Goal: Task Accomplishment & Management: Manage account settings

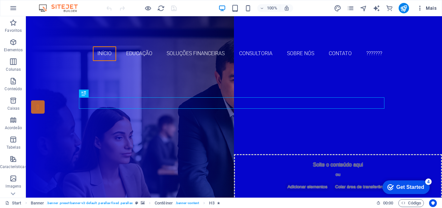
click at [435, 6] on span "Mais" at bounding box center [427, 8] width 20 height 6
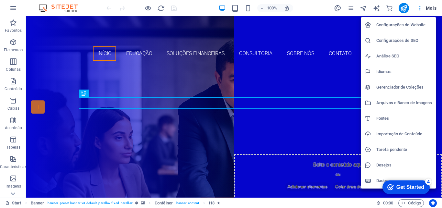
click at [388, 25] on h6 "Configurações do Website" at bounding box center [405, 25] width 56 height 8
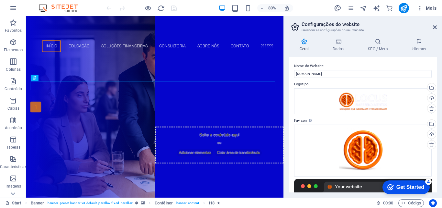
click at [429, 8] on span "Mais" at bounding box center [427, 8] width 20 height 6
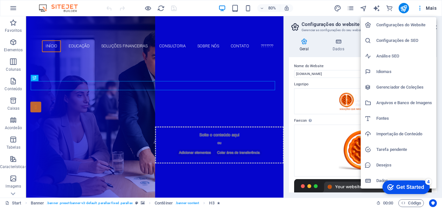
click at [395, 24] on h6 "Configurações do Website" at bounding box center [405, 25] width 56 height 8
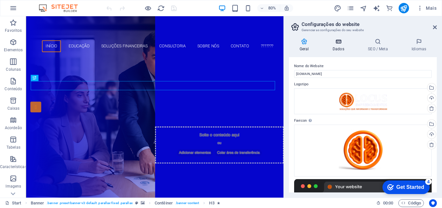
click at [340, 46] on h4 "Dados" at bounding box center [339, 45] width 35 height 14
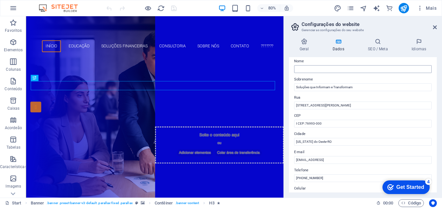
scroll to position [65, 0]
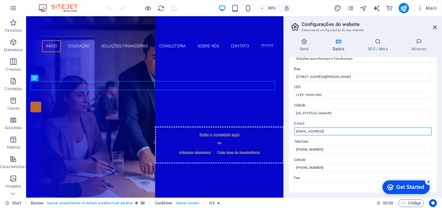
click at [348, 128] on input "ba71c790c24f3e30aec7fb03c83cd4@cpanel.local" at bounding box center [363, 131] width 138 height 8
paste input "text"
paste input "[EMAIL_ADDRESS][DOMAIN_NAME]"
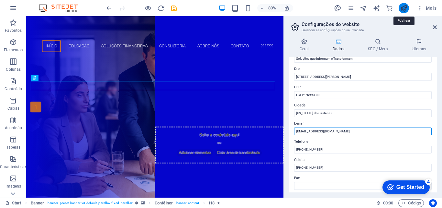
type input "[EMAIL_ADDRESS][DOMAIN_NAME]"
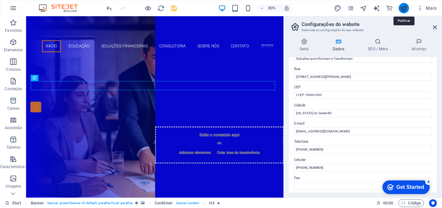
click at [404, 9] on icon "publish" at bounding box center [403, 8] width 7 height 7
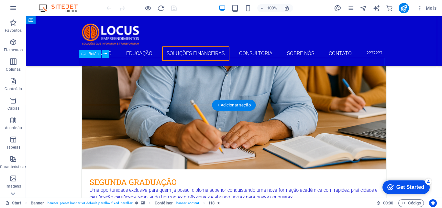
scroll to position [1360, 0]
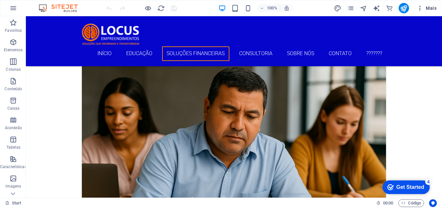
click at [428, 7] on span "Mais" at bounding box center [427, 8] width 20 height 6
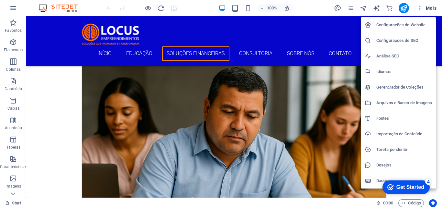
click at [389, 26] on h6 "Configurações do Website" at bounding box center [405, 25] width 56 height 8
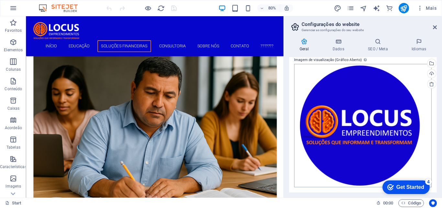
scroll to position [0, 0]
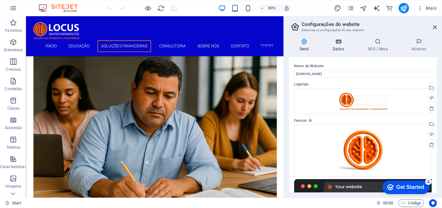
click at [340, 45] on h4 "Dados" at bounding box center [339, 45] width 35 height 14
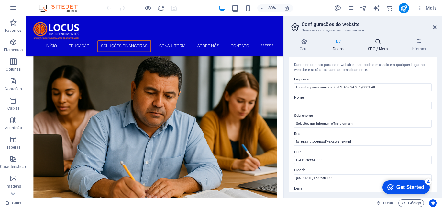
click at [374, 44] on icon at bounding box center [378, 41] width 41 height 6
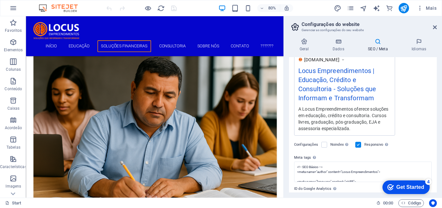
scroll to position [85, 0]
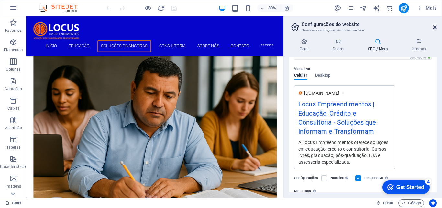
click at [434, 29] on icon at bounding box center [435, 27] width 4 height 5
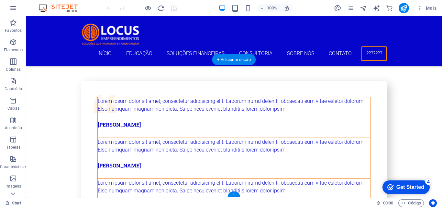
scroll to position [2617, 0]
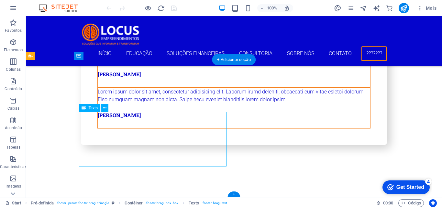
click at [100, 162] on div "Arraste aqui para substituir o conteúdo existente. Pressione “Ctrl” se quiser c…" at bounding box center [234, 106] width 416 height 181
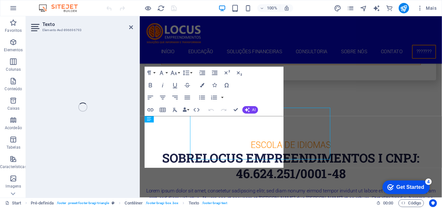
click at [100, 162] on div "Texto Elemento #ed-896696793 Arraste aqui para substituir o conteúdo existente.…" at bounding box center [234, 106] width 416 height 181
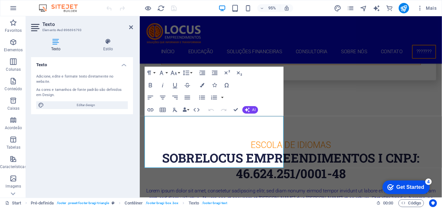
scroll to position [2616, 0]
click at [130, 26] on icon at bounding box center [131, 27] width 4 height 5
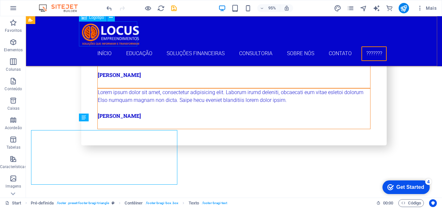
click at [130, 26] on div at bounding box center [234, 33] width 306 height 25
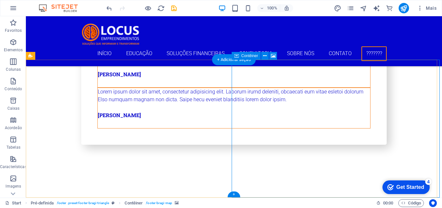
scroll to position [2584, 0]
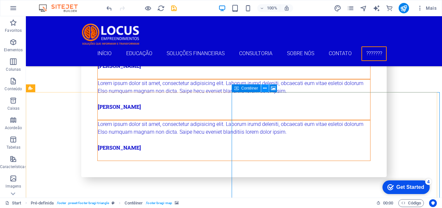
click at [265, 89] on icon at bounding box center [265, 88] width 4 height 7
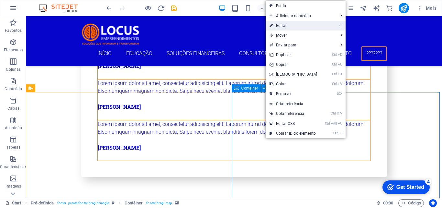
click at [282, 27] on link "⏎ Editar" at bounding box center [294, 26] width 56 height 10
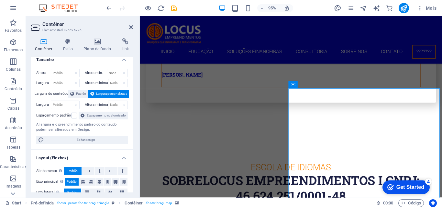
scroll to position [0, 0]
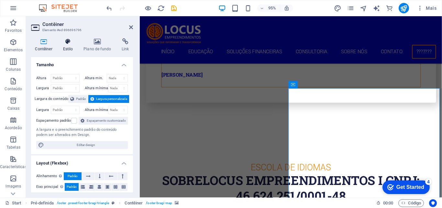
click at [69, 45] on h4 "Estilo" at bounding box center [69, 45] width 21 height 14
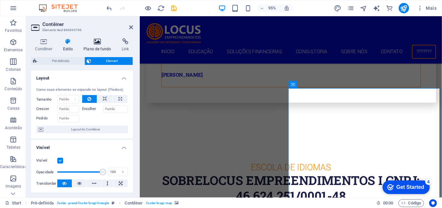
click at [95, 49] on h4 "Plano de fundo" at bounding box center [99, 45] width 38 height 14
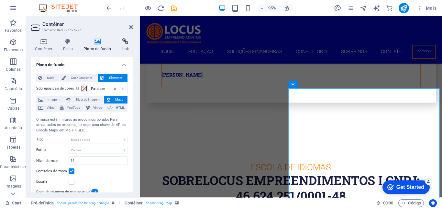
click at [121, 48] on h4 "Link" at bounding box center [125, 45] width 15 height 14
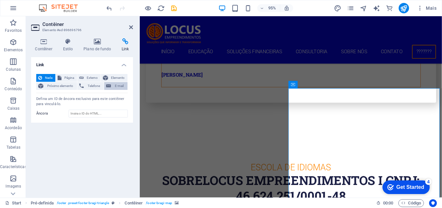
click at [112, 85] on button "E-mail" at bounding box center [115, 86] width 23 height 8
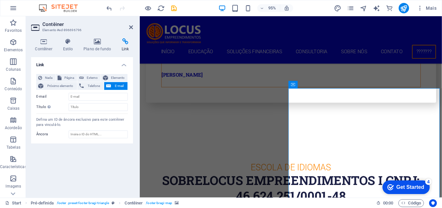
click at [112, 85] on button "E-mail" at bounding box center [115, 86] width 23 height 8
click at [90, 88] on span "Telefone" at bounding box center [94, 86] width 16 height 8
click at [129, 26] on h2 "Contêiner" at bounding box center [87, 24] width 91 height 6
click at [132, 26] on icon at bounding box center [131, 27] width 4 height 5
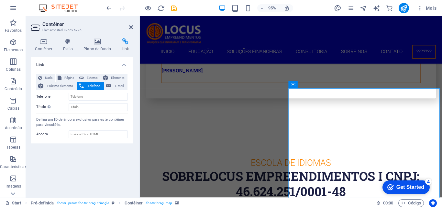
click at [246, 26] on div at bounding box center [299, 33] width 306 height 25
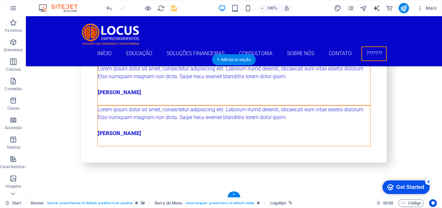
scroll to position [2617, 0]
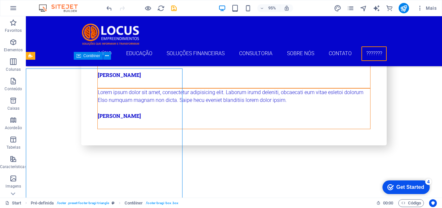
scroll to position [2617, 0]
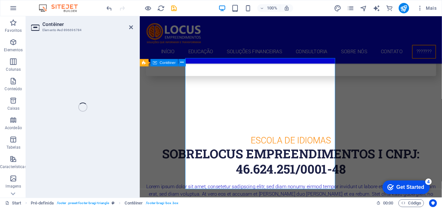
click at [298, 56] on nav "Início Educação Soluções Financeiras Consultoria Sobre Nós Contato ???????" at bounding box center [299, 53] width 306 height 15
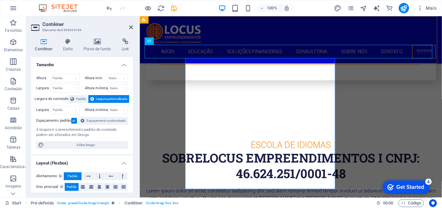
scroll to position [2551, 0]
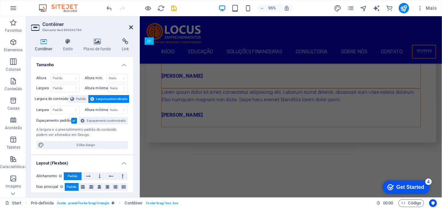
click at [245, 27] on div at bounding box center [299, 33] width 306 height 25
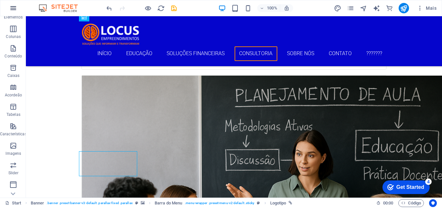
scroll to position [0, 0]
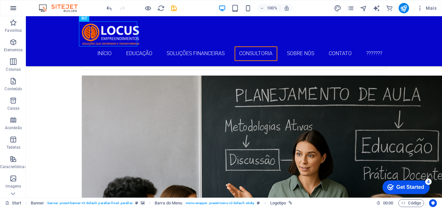
click at [12, 9] on icon "button" at bounding box center [13, 8] width 8 height 8
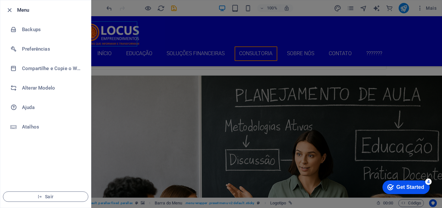
click at [429, 11] on div at bounding box center [221, 104] width 442 height 208
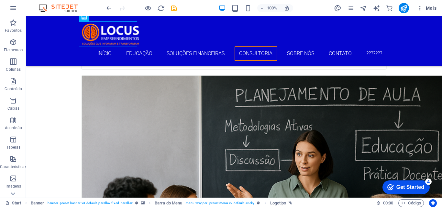
click at [431, 8] on span "Mais" at bounding box center [427, 8] width 20 height 6
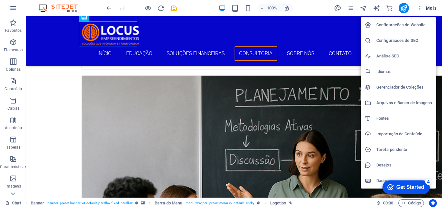
click at [149, 120] on div at bounding box center [221, 104] width 442 height 208
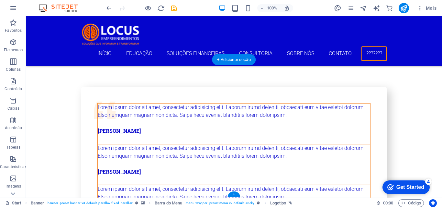
scroll to position [2617, 0]
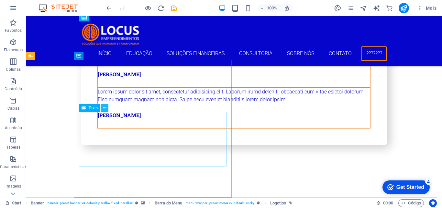
click at [104, 107] on icon at bounding box center [105, 108] width 4 height 7
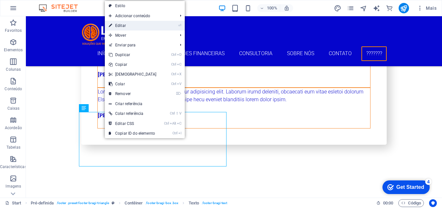
click at [124, 24] on link "⏎ Editar" at bounding box center [133, 26] width 56 height 10
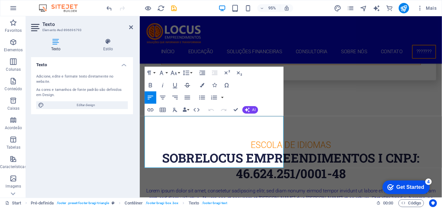
scroll to position [2616, 0]
click at [164, 149] on icon "button" at bounding box center [165, 149] width 4 height 4
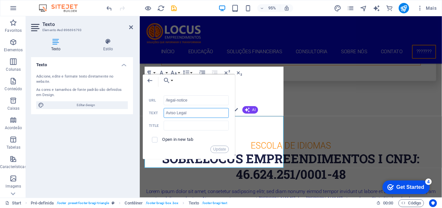
click at [175, 110] on input "Aviso Legal" at bounding box center [196, 113] width 65 height 10
click at [184, 111] on input "Aviso Legal" at bounding box center [196, 113] width 65 height 10
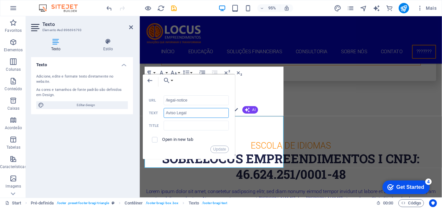
drag, startPoint x: 187, startPoint y: 114, endPoint x: 178, endPoint y: 112, distance: 8.3
click at [186, 113] on input "Aviso Legal" at bounding box center [196, 113] width 65 height 10
click at [177, 111] on input "Aviso Legal" at bounding box center [196, 113] width 65 height 10
click at [166, 111] on input "Aviso Legal" at bounding box center [196, 113] width 65 height 10
drag, startPoint x: 190, startPoint y: 98, endPoint x: 167, endPoint y: 100, distance: 22.7
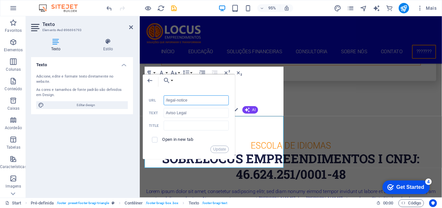
click at [167, 100] on input "/legal-notice" at bounding box center [196, 100] width 65 height 10
paste input "Aviso Legal"
click at [224, 87] on div "Back Choose Link Start Escolher arquivo..." at bounding box center [189, 81] width 92 height 15
click at [220, 149] on button "Update" at bounding box center [220, 148] width 18 height 7
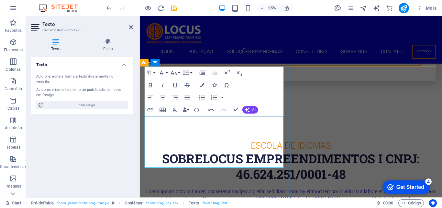
type input "/privacy"
type input "Privacidade"
click at [190, 149] on icon "button" at bounding box center [193, 148] width 7 height 7
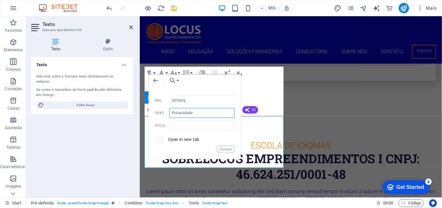
drag, startPoint x: 198, startPoint y: 112, endPoint x: 170, endPoint y: 112, distance: 28.5
click at [170, 112] on div "Privacidade Text" at bounding box center [195, 113] width 80 height 10
drag, startPoint x: 194, startPoint y: 101, endPoint x: 173, endPoint y: 101, distance: 20.7
click at [173, 101] on input "/privacy" at bounding box center [202, 100] width 65 height 10
paste input "Privacidade"
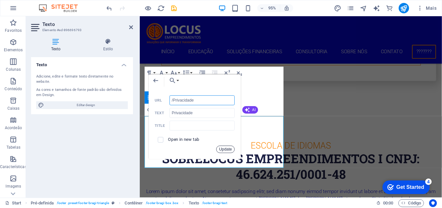
drag, startPoint x: 223, startPoint y: 146, endPoint x: 93, endPoint y: 147, distance: 129.8
click at [223, 146] on button "Update" at bounding box center [226, 148] width 18 height 7
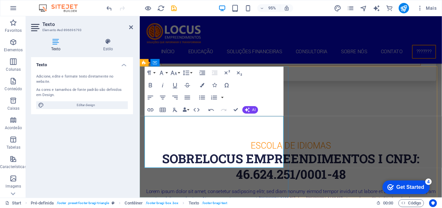
drag, startPoint x: 165, startPoint y: 149, endPoint x: 27, endPoint y: 140, distance: 138.6
type input "/Aviso%20Legal"
type input "Aviso Legal"
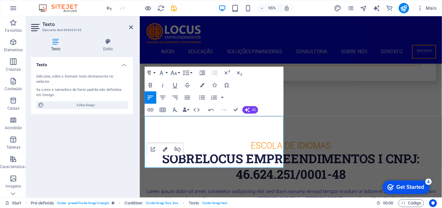
click at [165, 149] on icon "button" at bounding box center [165, 148] width 7 height 7
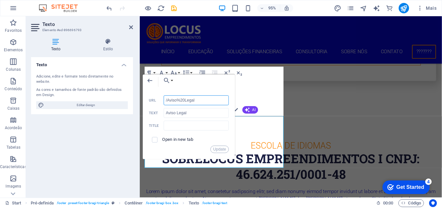
click at [184, 102] on input "/Aviso%20Legal" at bounding box center [196, 100] width 65 height 10
drag, startPoint x: 81, startPoint y: 138, endPoint x: 218, endPoint y: 146, distance: 136.6
click at [218, 146] on button "Update" at bounding box center [220, 148] width 18 height 7
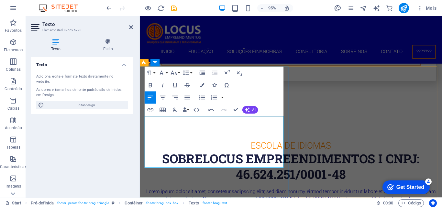
drag, startPoint x: 29, startPoint y: 154, endPoint x: 26, endPoint y: 139, distance: 15.7
click at [165, 149] on icon "button" at bounding box center [165, 149] width 4 height 4
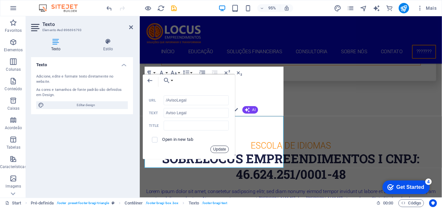
click at [216, 149] on button "Update" at bounding box center [220, 148] width 18 height 7
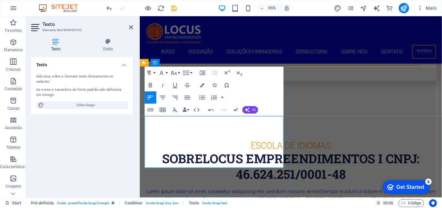
drag, startPoint x: 224, startPoint y: 171, endPoint x: 176, endPoint y: 171, distance: 47.3
drag, startPoint x: 172, startPoint y: 170, endPoint x: 185, endPoint y: 172, distance: 12.8
click at [177, 149] on icon "button" at bounding box center [178, 149] width 6 height 6
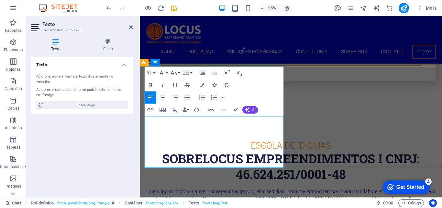
type input "/Privacidade"
type input "Privacidade"
click at [194, 149] on icon "button" at bounding box center [193, 149] width 4 height 4
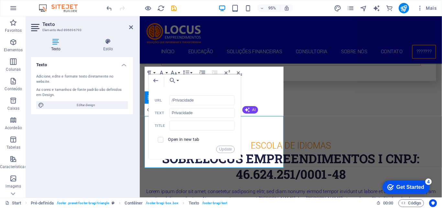
click at [172, 159] on div "Back Choose Link Start Escolher arquivo... /Privacidade URL Privacidade Text Ti…" at bounding box center [195, 116] width 92 height 85
click at [219, 149] on button "Update" at bounding box center [226, 148] width 18 height 7
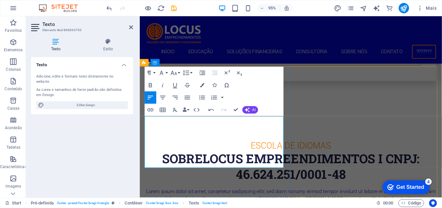
drag, startPoint x: 173, startPoint y: 171, endPoint x: 168, endPoint y: 171, distance: 4.9
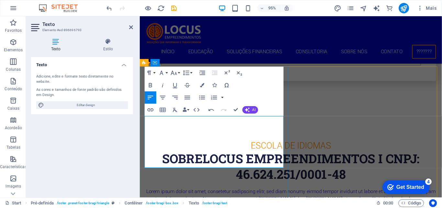
drag, startPoint x: 245, startPoint y: 147, endPoint x: 249, endPoint y: 161, distance: 13.9
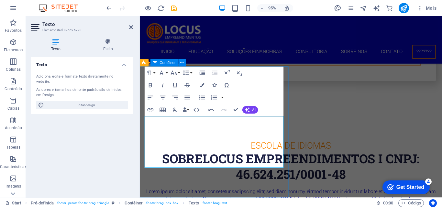
click at [429, 7] on span "Mais" at bounding box center [427, 8] width 20 height 6
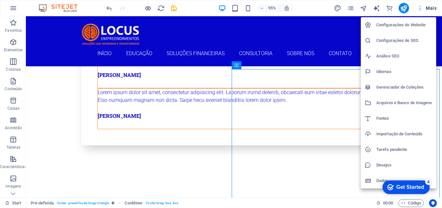
scroll to position [2607, 0]
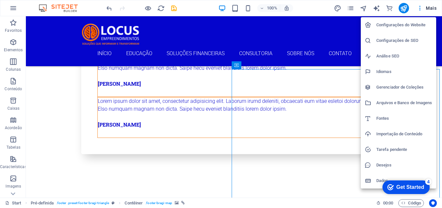
click at [375, 25] on div at bounding box center [371, 25] width 12 height 6
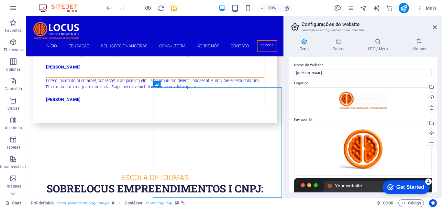
scroll to position [0, 0]
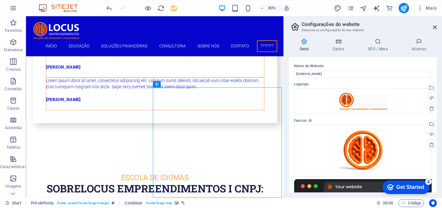
click at [306, 48] on h4 "Geral" at bounding box center [305, 45] width 33 height 14
click at [335, 49] on h4 "Dados" at bounding box center [339, 45] width 35 height 14
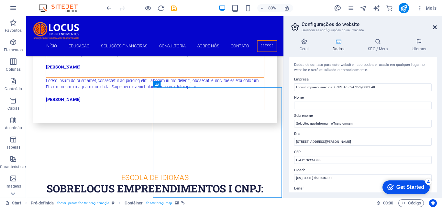
click at [435, 29] on icon at bounding box center [435, 27] width 4 height 5
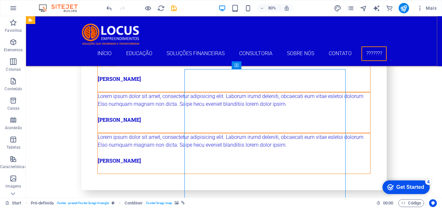
scroll to position [2607, 0]
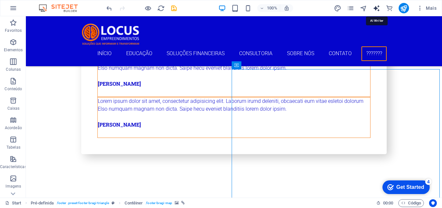
click at [379, 8] on icon "text_generator" at bounding box center [376, 8] width 7 height 7
select select "English"
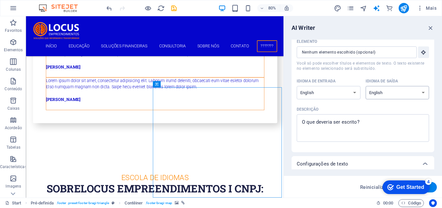
scroll to position [0, 0]
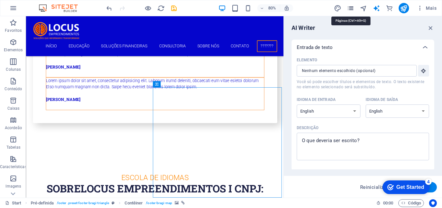
click at [350, 8] on icon "pages" at bounding box center [350, 8] width 7 height 7
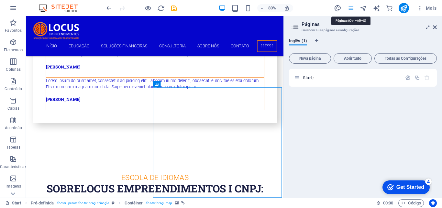
click at [350, 8] on icon "pages" at bounding box center [350, 8] width 7 height 7
click at [353, 56] on span "Abrir tudo" at bounding box center [353, 58] width 32 height 4
click at [351, 58] on span "Abrir tudo" at bounding box center [353, 58] width 32 height 4
click at [392, 56] on span "Todas as Configurações" at bounding box center [406, 58] width 57 height 4
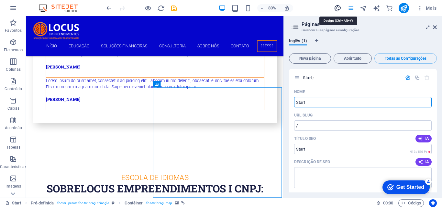
click at [340, 7] on icon "design" at bounding box center [337, 8] width 7 height 7
select select "px"
select select "300"
select select "px"
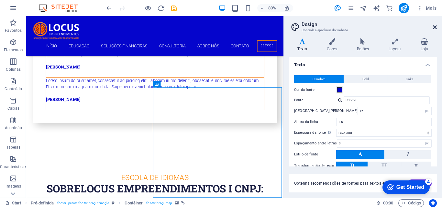
click at [436, 26] on icon at bounding box center [435, 27] width 4 height 5
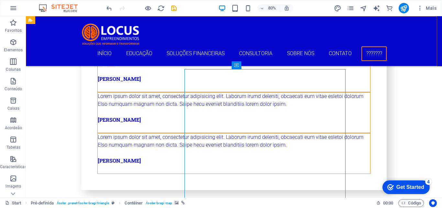
scroll to position [2607, 0]
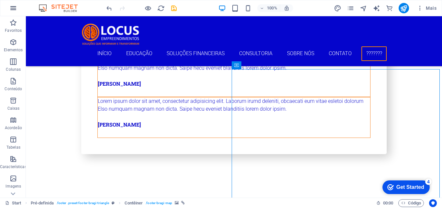
click at [15, 6] on icon "button" at bounding box center [13, 8] width 8 height 8
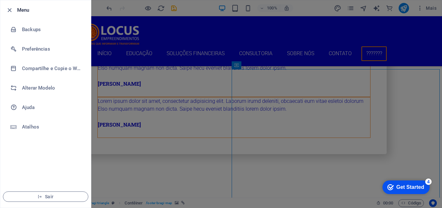
click at [137, 71] on div at bounding box center [221, 104] width 442 height 208
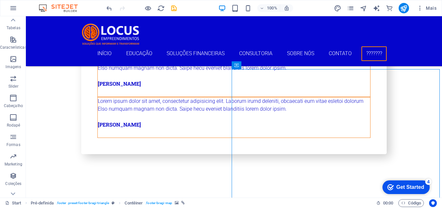
scroll to position [130, 0]
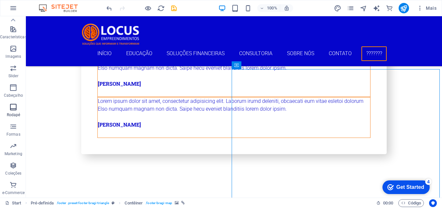
click at [14, 104] on icon "button" at bounding box center [13, 107] width 8 height 8
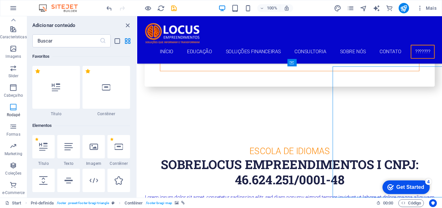
click at [12, 109] on icon "button" at bounding box center [13, 107] width 8 height 8
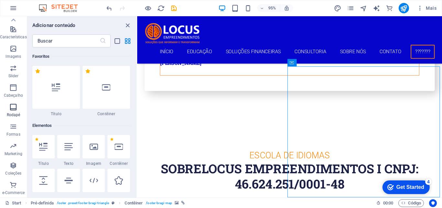
scroll to position [4287, 0]
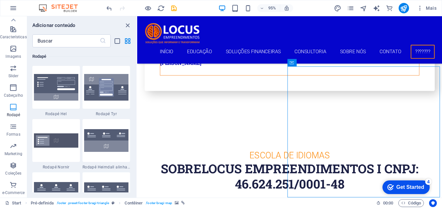
click at [12, 109] on icon "button" at bounding box center [13, 107] width 8 height 8
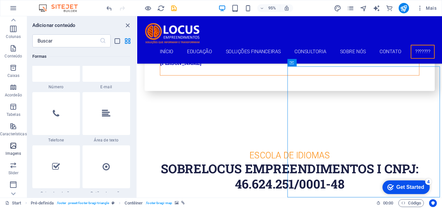
scroll to position [0, 0]
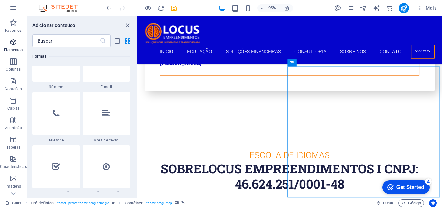
click at [13, 43] on icon "button" at bounding box center [13, 42] width 8 height 8
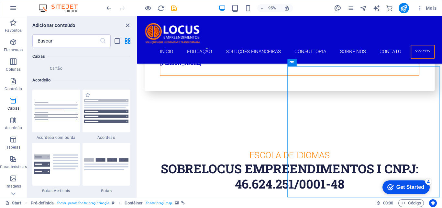
scroll to position [2044, 0]
click at [52, 40] on input "text" at bounding box center [65, 40] width 67 height 13
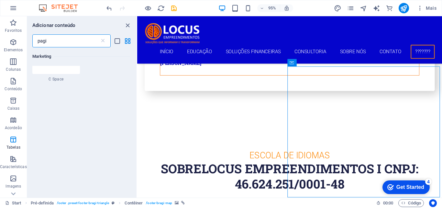
scroll to position [0, 0]
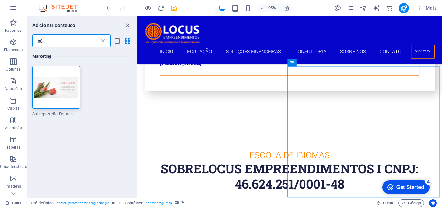
type input "pá"
click at [103, 42] on icon at bounding box center [103, 41] width 6 height 6
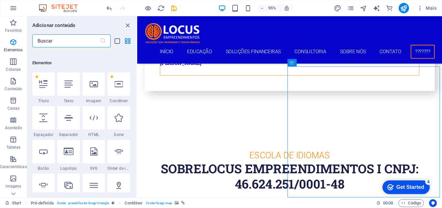
scroll to position [65, 0]
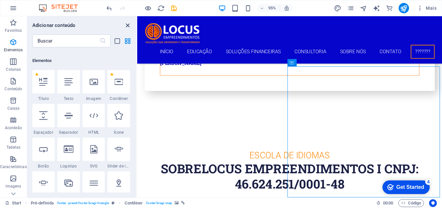
click at [129, 25] on icon "close panel" at bounding box center [127, 25] width 7 height 7
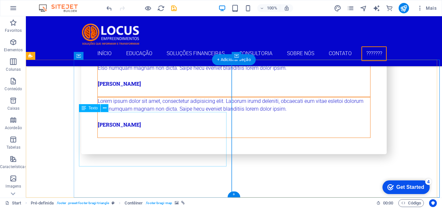
scroll to position [2617, 0]
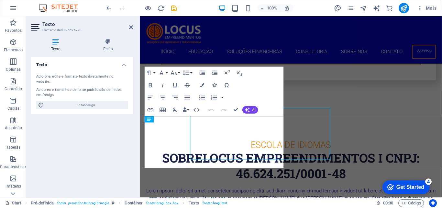
scroll to position [2616, 0]
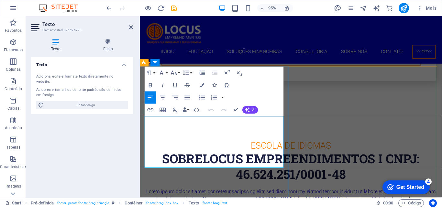
click at [191, 150] on icon "button" at bounding box center [193, 148] width 7 height 7
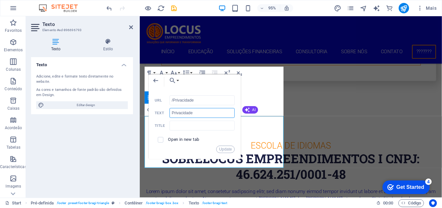
drag, startPoint x: 195, startPoint y: 111, endPoint x: 169, endPoint y: 111, distance: 25.6
click at [169, 111] on div "Privacidade Text" at bounding box center [195, 113] width 80 height 10
paste input "Política de"
type input "Política de Privacidade"
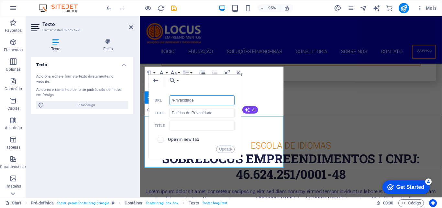
drag, startPoint x: 198, startPoint y: 99, endPoint x: 173, endPoint y: 98, distance: 25.6
click at [173, 98] on input "/Privacidade" at bounding box center [202, 100] width 65 height 10
paste input "olítica de P"
type input "/Política de Privacidade"
click at [220, 146] on button "Update" at bounding box center [226, 148] width 18 height 7
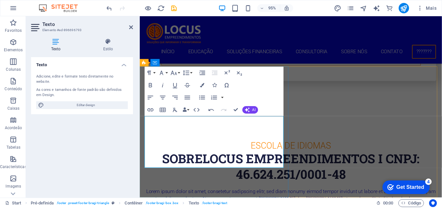
click at [403, 9] on icon "publish" at bounding box center [403, 8] width 7 height 7
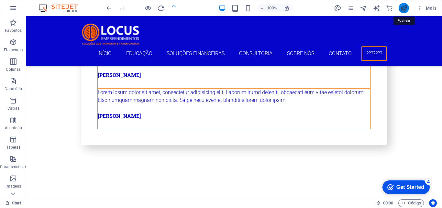
scroll to position [2607, 0]
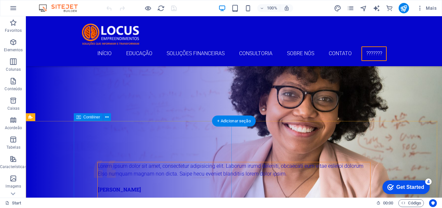
scroll to position [2617, 0]
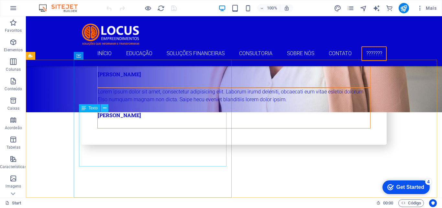
click at [106, 108] on icon at bounding box center [105, 108] width 4 height 7
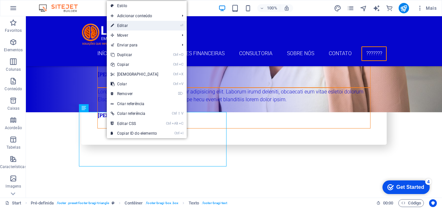
click at [134, 26] on link "⏎ Editar" at bounding box center [135, 26] width 56 height 10
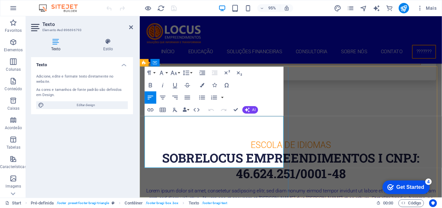
scroll to position [2616, 0]
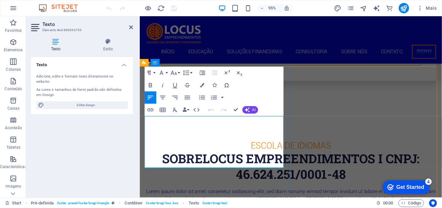
drag, startPoint x: 178, startPoint y: 172, endPoint x: 154, endPoint y: 173, distance: 24.3
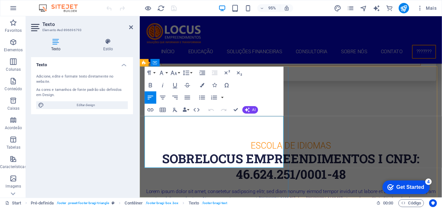
click at [107, 50] on h4 "Estilo" at bounding box center [108, 45] width 50 height 14
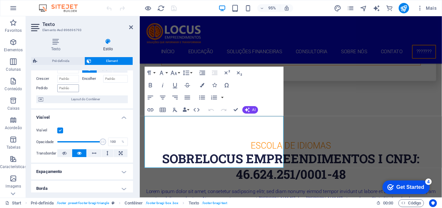
scroll to position [0, 0]
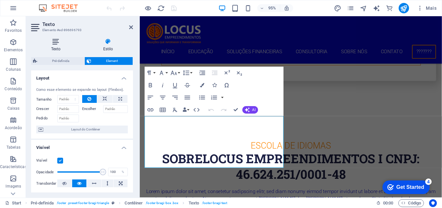
click at [54, 44] on icon at bounding box center [56, 41] width 50 height 6
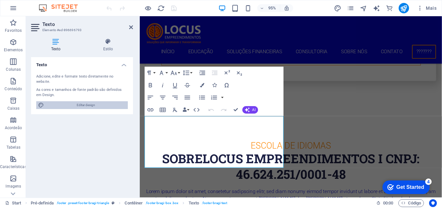
click at [93, 101] on span "Editar design" at bounding box center [86, 105] width 80 height 8
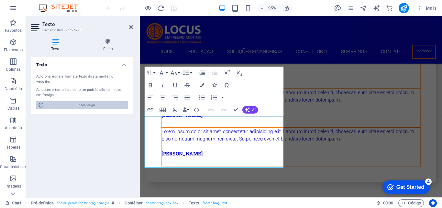
select select "px"
select select "300"
select select "px"
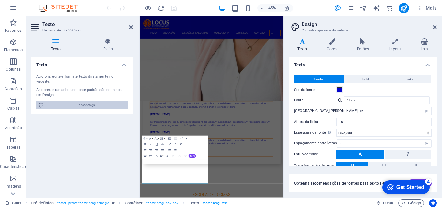
scroll to position [2578, 0]
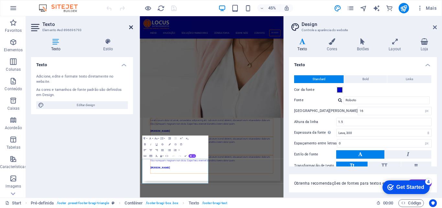
drag, startPoint x: 130, startPoint y: 27, endPoint x: 129, endPoint y: 13, distance: 13.6
click at [130, 27] on icon at bounding box center [131, 27] width 4 height 5
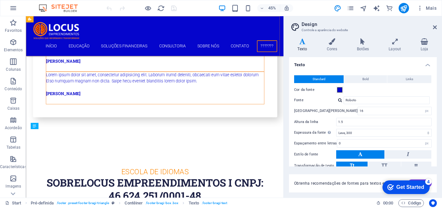
scroll to position [2571, 0]
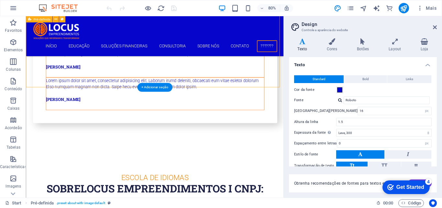
click at [435, 28] on icon at bounding box center [435, 27] width 4 height 5
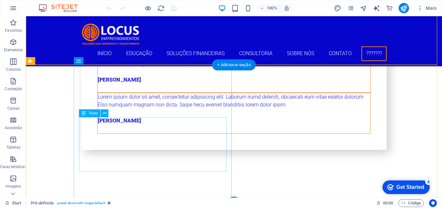
scroll to position [2617, 0]
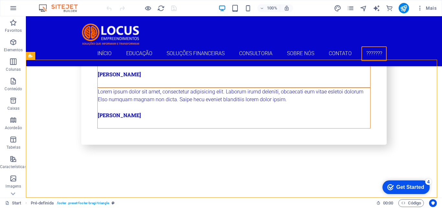
click at [110, 6] on div at bounding box center [141, 8] width 73 height 10
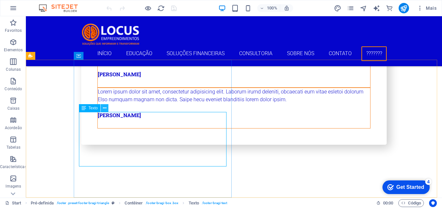
click at [104, 108] on icon at bounding box center [105, 108] width 4 height 7
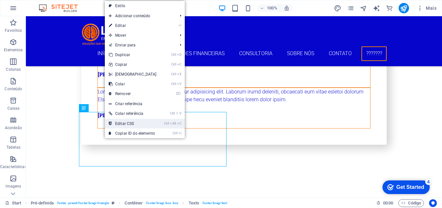
click at [129, 122] on link "Ctrl Alt C Editar CSS" at bounding box center [133, 124] width 56 height 10
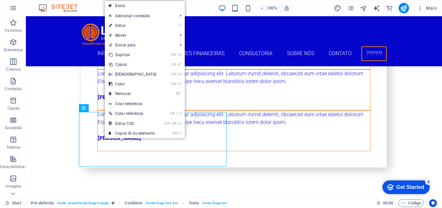
scroll to position [2571, 0]
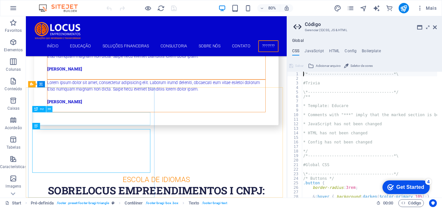
click at [50, 110] on icon at bounding box center [49, 109] width 3 height 6
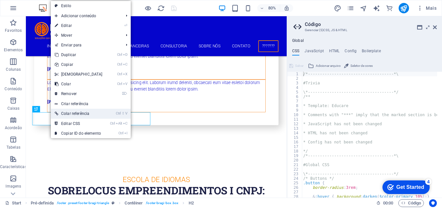
click at [72, 114] on link "Ctrl ⇧ V Colar referência" at bounding box center [79, 113] width 56 height 10
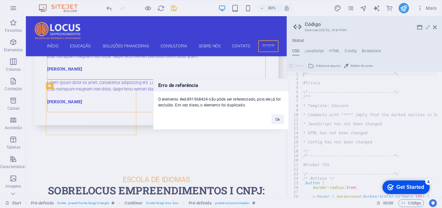
scroll to position [2617, 0]
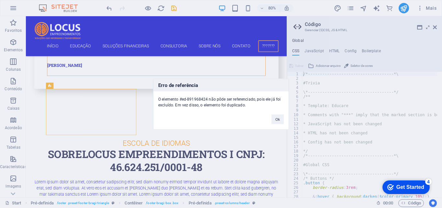
click at [108, 8] on div "Erro de referência O elemento #ed-891968424 não pôde ser referenciado, pois ele…" at bounding box center [221, 104] width 442 height 208
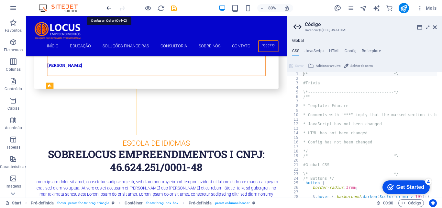
click at [109, 7] on icon "undo" at bounding box center [109, 8] width 7 height 7
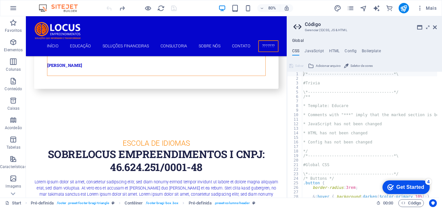
scroll to position [2571, 0]
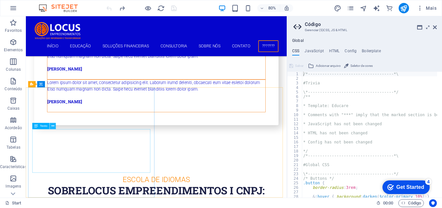
click at [53, 126] on icon at bounding box center [52, 126] width 3 height 6
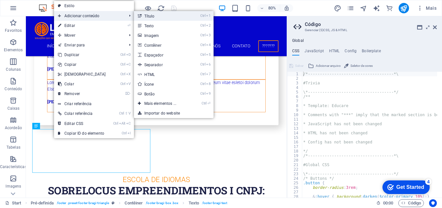
click at [149, 17] on link "Ctrl 1 Título" at bounding box center [162, 16] width 56 height 10
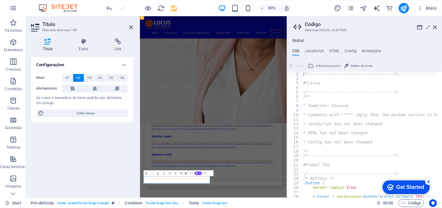
scroll to position [2585, 0]
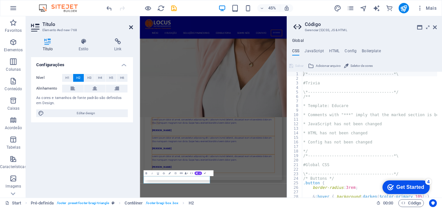
click at [131, 27] on icon at bounding box center [131, 27] width 4 height 5
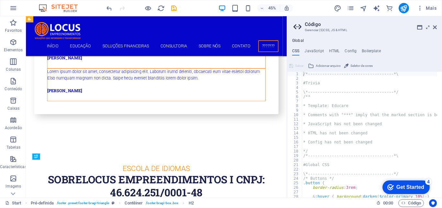
scroll to position [2588, 0]
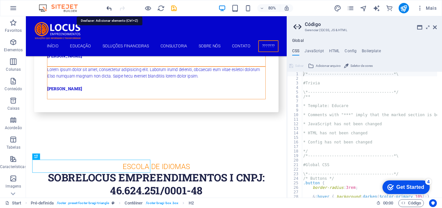
click at [106, 7] on icon "undo" at bounding box center [109, 8] width 7 height 7
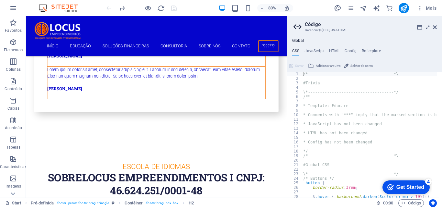
scroll to position [2571, 0]
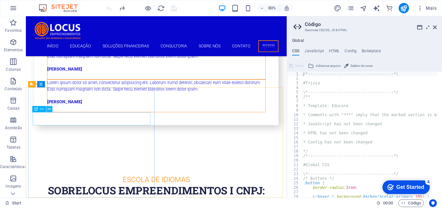
click at [50, 110] on icon at bounding box center [49, 109] width 3 height 6
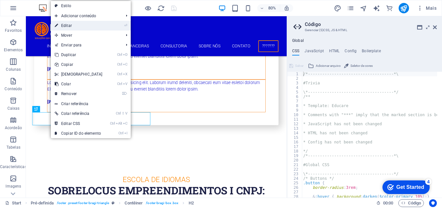
click at [66, 27] on link "⏎ Editar" at bounding box center [79, 26] width 56 height 10
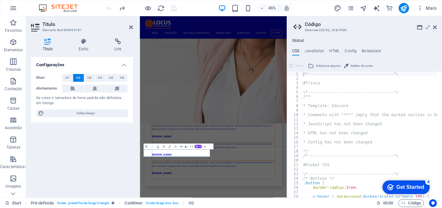
scroll to position [2569, 0]
click at [156, 157] on icon at bounding box center [155, 156] width 2 height 3
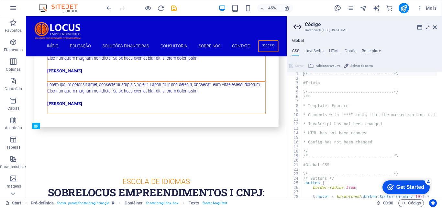
click at [213, 49] on nav "Início Educação Soluções Financeiras Consultoria Sobre Nós Contato ???????" at bounding box center [189, 53] width 306 height 15
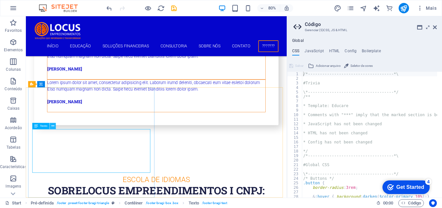
click at [53, 126] on icon at bounding box center [52, 126] width 3 height 6
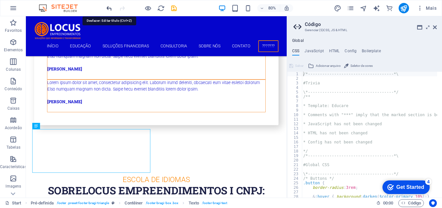
click at [107, 8] on icon "undo" at bounding box center [109, 8] width 7 height 7
click at [122, 6] on icon "redo" at bounding box center [122, 8] width 7 height 7
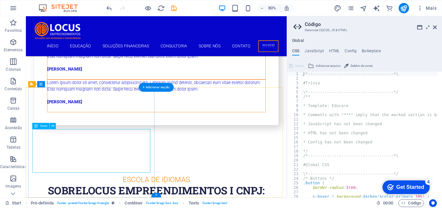
drag, startPoint x: 97, startPoint y: 192, endPoint x: 101, endPoint y: 196, distance: 6.0
click at [54, 127] on button at bounding box center [53, 126] width 6 height 6
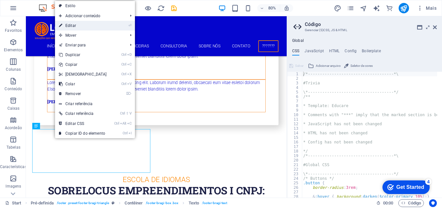
click at [72, 23] on link "⏎ Editar" at bounding box center [83, 26] width 56 height 10
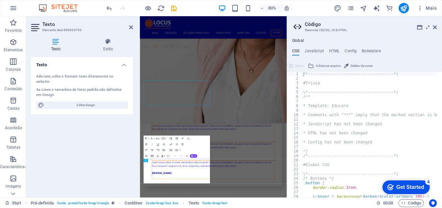
scroll to position [2569, 0]
click at [88, 101] on span "Editar design" at bounding box center [86, 105] width 80 height 8
select select "px"
select select "300"
select select "px"
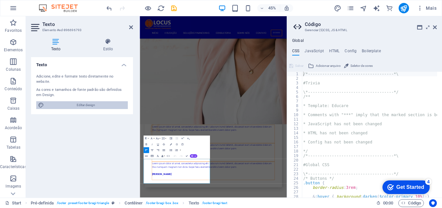
select select "ease-in-out"
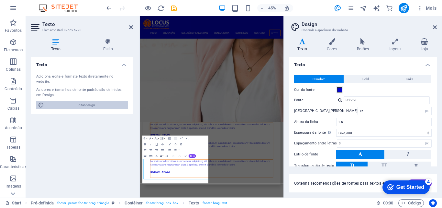
scroll to position [2578, 0]
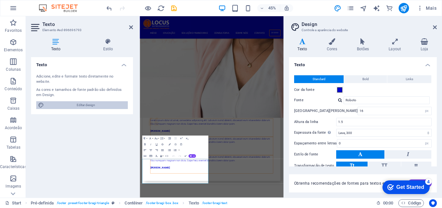
click at [88, 101] on span "Editar design" at bounding box center [86, 105] width 80 height 8
click at [410, 78] on span "Links" at bounding box center [409, 79] width 7 height 8
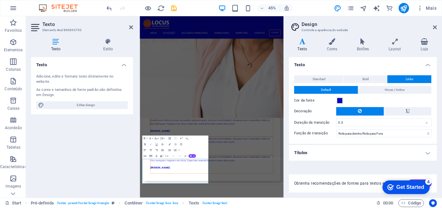
click at [350, 153] on h4 "Títulos" at bounding box center [363, 153] width 148 height 16
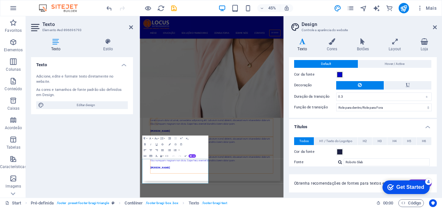
scroll to position [0, 0]
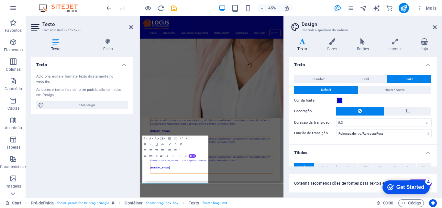
click at [432, 28] on header "Design Controle a aparência do website" at bounding box center [363, 24] width 147 height 17
click at [436, 28] on icon at bounding box center [435, 27] width 4 height 5
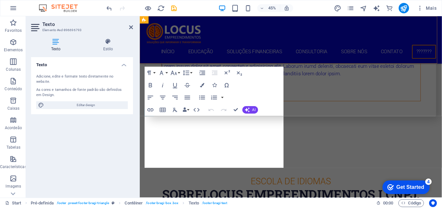
scroll to position [2616, 0]
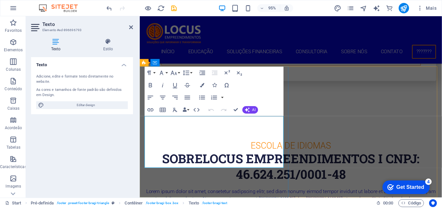
drag, startPoint x: 216, startPoint y: 148, endPoint x: 81, endPoint y: 139, distance: 135.7
click at [217, 148] on icon "button" at bounding box center [218, 149] width 6 height 6
drag, startPoint x: 234, startPoint y: 171, endPoint x: 238, endPoint y: 171, distance: 3.9
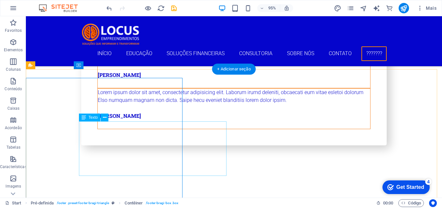
scroll to position [2607, 0]
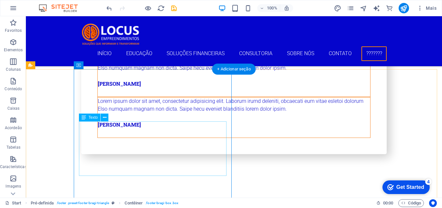
click at [104, 118] on icon at bounding box center [105, 117] width 4 height 7
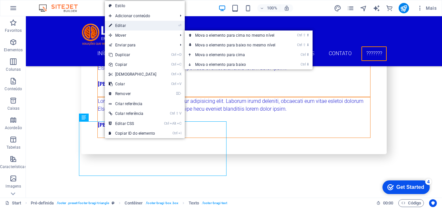
click at [122, 23] on link "⏎ Editar" at bounding box center [133, 26] width 56 height 10
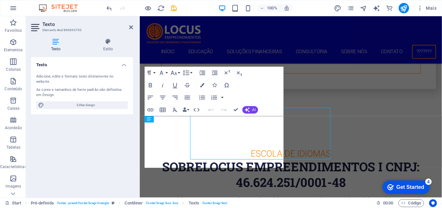
scroll to position [2616, 0]
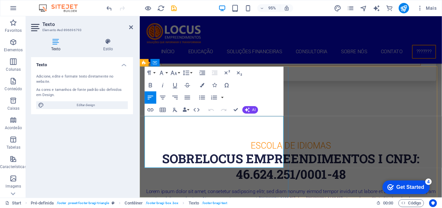
click at [108, 8] on icon "undo" at bounding box center [109, 8] width 7 height 7
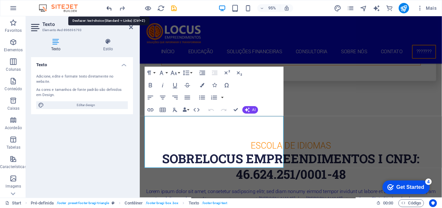
click at [108, 8] on icon "undo" at bounding box center [109, 8] width 7 height 7
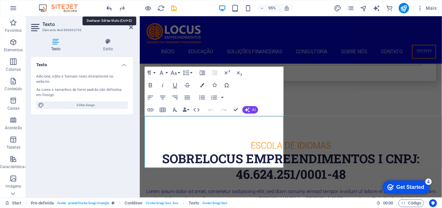
click at [108, 8] on icon "undo" at bounding box center [109, 8] width 7 height 7
click at [108, 8] on div at bounding box center [141, 8] width 73 height 10
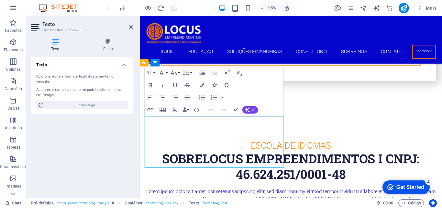
drag, startPoint x: 207, startPoint y: 171, endPoint x: 217, endPoint y: 171, distance: 10.4
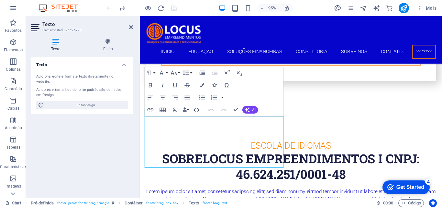
click at [198, 109] on icon "button" at bounding box center [196, 109] width 7 height 7
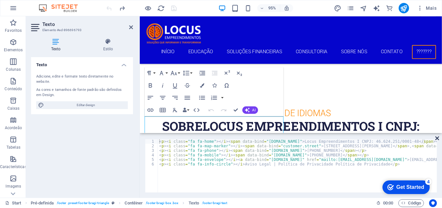
click at [438, 138] on icon at bounding box center [438, 137] width 4 height 5
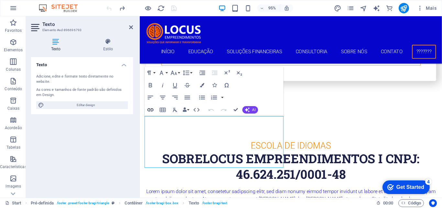
click at [152, 108] on icon "button" at bounding box center [151, 109] width 6 height 3
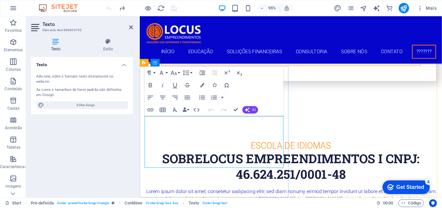
drag, startPoint x: 153, startPoint y: 171, endPoint x: 228, endPoint y: 168, distance: 74.5
drag, startPoint x: 235, startPoint y: 171, endPoint x: 220, endPoint y: 201, distance: 34.0
click at [187, 84] on icon "button" at bounding box center [187, 84] width 7 height 7
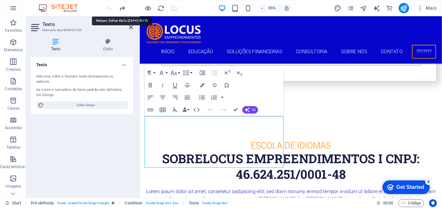
click at [119, 8] on icon "redo" at bounding box center [122, 8] width 7 height 7
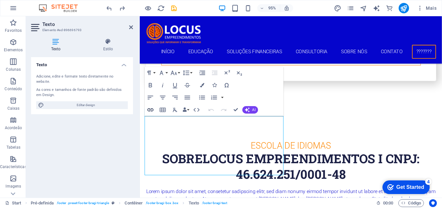
click at [150, 109] on icon "button" at bounding box center [150, 109] width 7 height 7
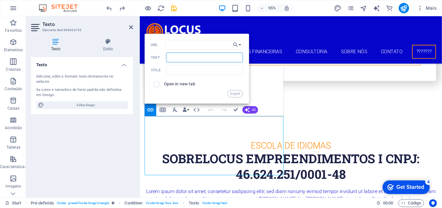
click at [166, 59] on input "Text" at bounding box center [204, 57] width 77 height 10
click at [238, 44] on icon "button" at bounding box center [236, 44] width 6 height 7
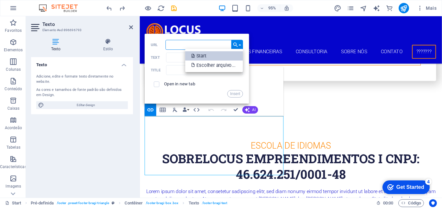
click at [200, 55] on p "Start" at bounding box center [200, 55] width 16 height 9
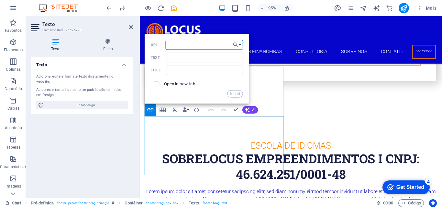
paste input "/Aviso Legal"
type input "/Aviso Legal"
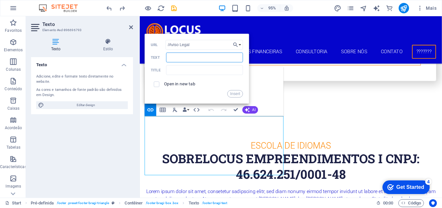
paste input "Aviso Legal"
type input "Aviso Legal"
click at [233, 94] on button "Insert" at bounding box center [236, 93] width 16 height 7
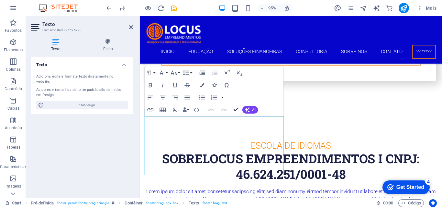
drag, startPoint x: 235, startPoint y: 108, endPoint x: 211, endPoint y: 94, distance: 28.0
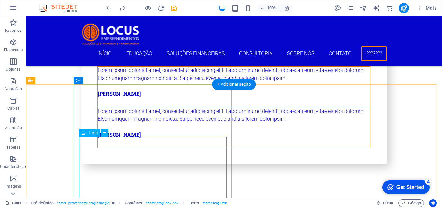
scroll to position [2624, 0]
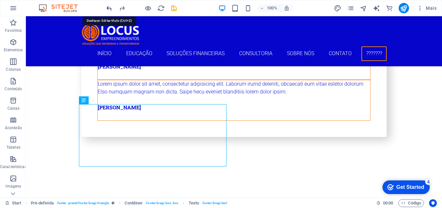
click at [109, 8] on icon "undo" at bounding box center [109, 8] width 7 height 7
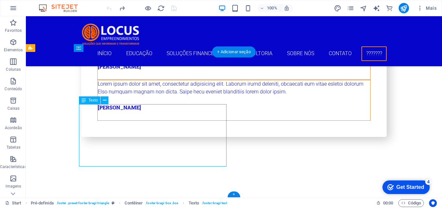
drag, startPoint x: 123, startPoint y: 161, endPoint x: 133, endPoint y: 30, distance: 131.5
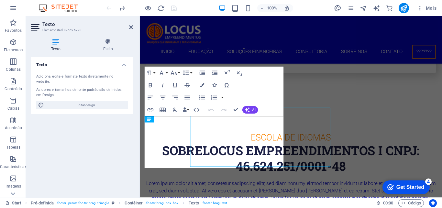
scroll to position [2616, 0]
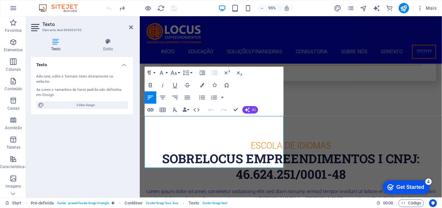
click at [151, 109] on icon "button" at bounding box center [150, 109] width 7 height 7
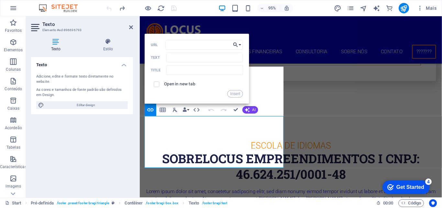
click at [234, 44] on icon "button" at bounding box center [236, 44] width 6 height 7
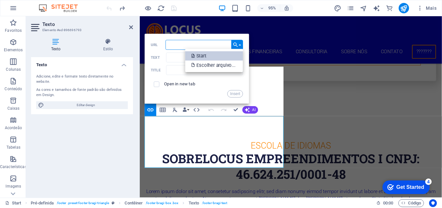
click at [202, 55] on p "Start" at bounding box center [200, 55] width 16 height 9
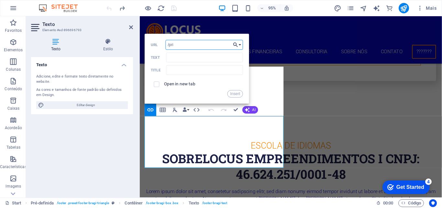
type input "/pri"
click at [239, 44] on button "Choose Link" at bounding box center [238, 45] width 12 height 10
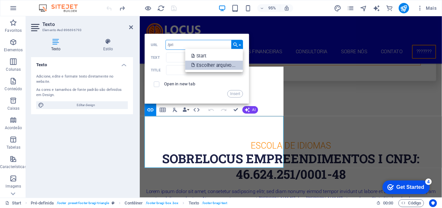
click at [218, 62] on p "Escolher arquivo..." at bounding box center [214, 64] width 45 height 9
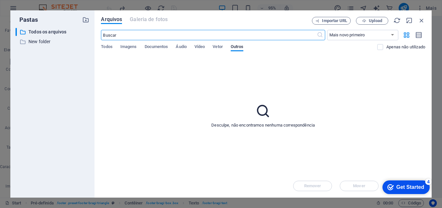
scroll to position [2578, 0]
type input "pri"
click at [340, 21] on span "Importar URL" at bounding box center [334, 21] width 25 height 4
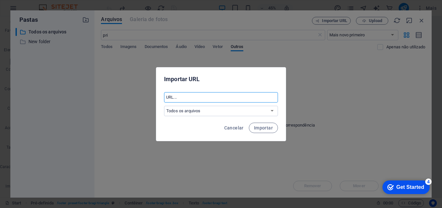
click at [196, 98] on input "text" at bounding box center [221, 97] width 114 height 10
type input "pri"
click at [204, 113] on select "Todos os arquivos New folder" at bounding box center [221, 111] width 114 height 10
click at [303, 80] on div "Importar URL pri ​ Todos os arquivos New folder Cancelar Importar" at bounding box center [221, 104] width 442 height 208
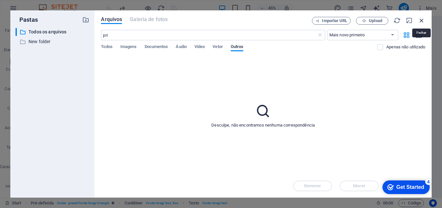
click at [423, 22] on icon "button" at bounding box center [421, 20] width 7 height 7
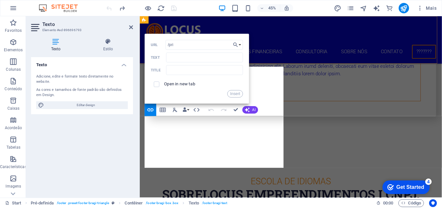
scroll to position [2616, 0]
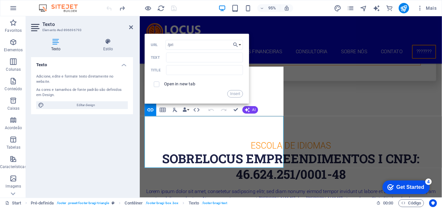
click at [257, 88] on div "Paragraph Format Normal Heading 1 Heading 2 Heading 3 Heading 4 Heading 5 Headi…" at bounding box center [214, 91] width 139 height 49
click at [237, 92] on button "Insert" at bounding box center [236, 93] width 16 height 7
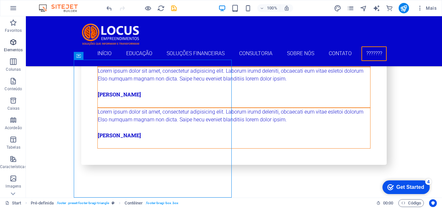
scroll to position [2617, 0]
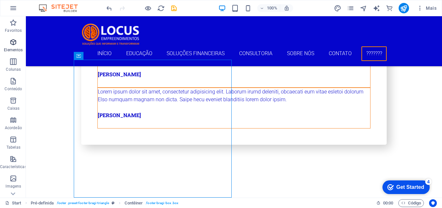
click at [11, 45] on icon "button" at bounding box center [13, 42] width 8 height 8
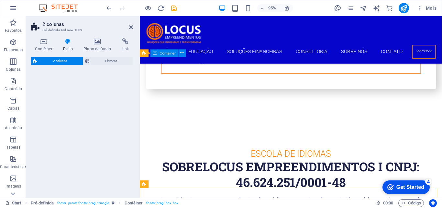
scroll to position [2735, 0]
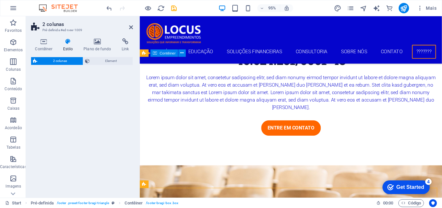
select select "rem"
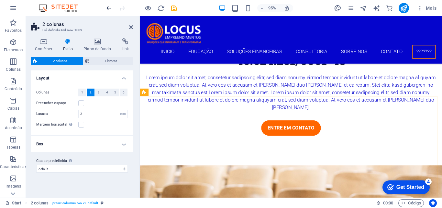
scroll to position [2723, 0]
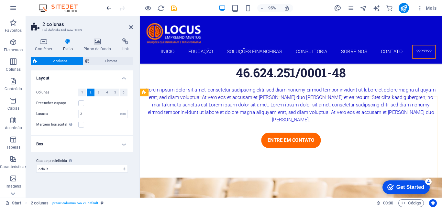
click at [108, 10] on icon "undo" at bounding box center [109, 8] width 7 height 7
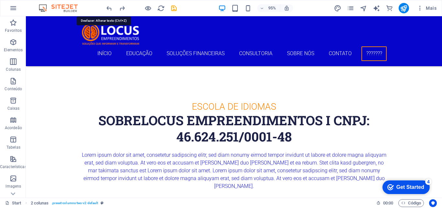
scroll to position [2617, 0]
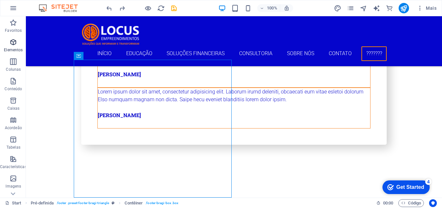
click at [14, 42] on icon "button" at bounding box center [13, 42] width 8 height 8
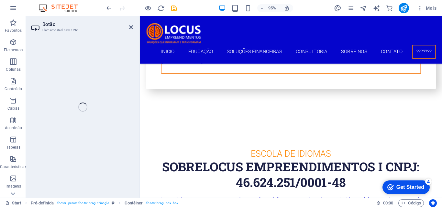
scroll to position [2632, 0]
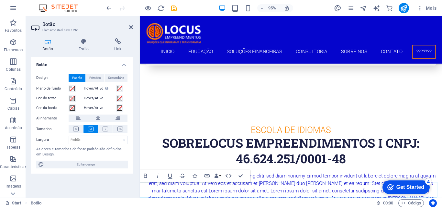
drag, startPoint x: 243, startPoint y: 175, endPoint x: 217, endPoint y: 161, distance: 29.7
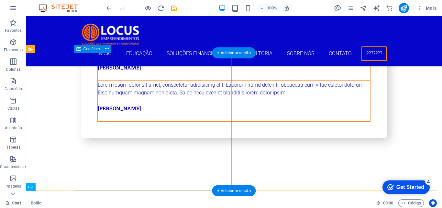
scroll to position [2633, 0]
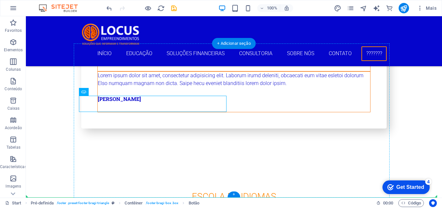
drag, startPoint x: 109, startPoint y: 109, endPoint x: 94, endPoint y: 175, distance: 67.5
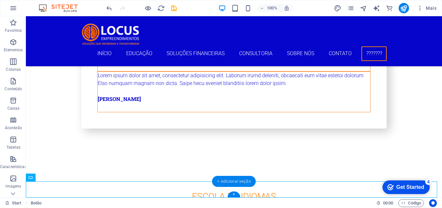
click at [229, 183] on div "+ Adicionar seção" at bounding box center [234, 181] width 44 height 11
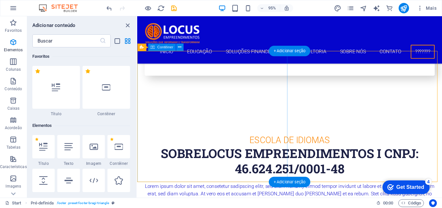
scroll to position [1133, 0]
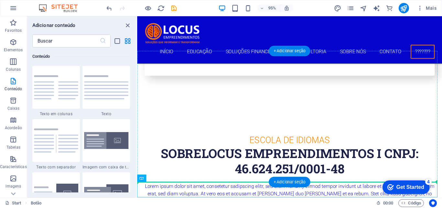
drag, startPoint x: 280, startPoint y: 195, endPoint x: 164, endPoint y: 163, distance: 120.1
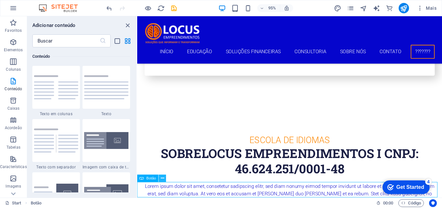
click at [163, 177] on icon at bounding box center [162, 178] width 3 height 6
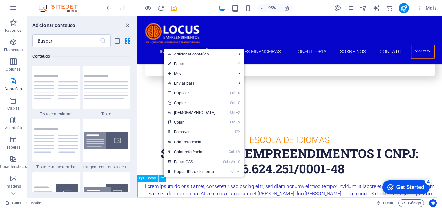
click at [150, 180] on div "Botão" at bounding box center [147, 178] width 21 height 7
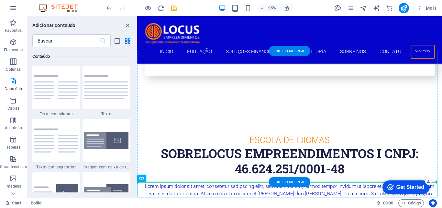
drag, startPoint x: 160, startPoint y: 177, endPoint x: 161, endPoint y: 161, distance: 16.2
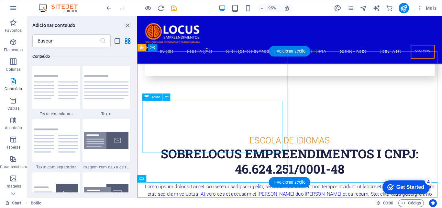
scroll to position [2623, 0]
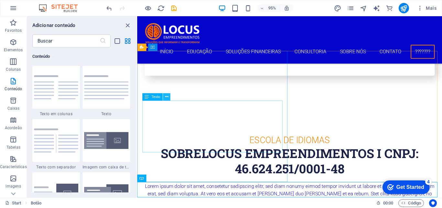
click at [166, 96] on icon at bounding box center [166, 97] width 3 height 6
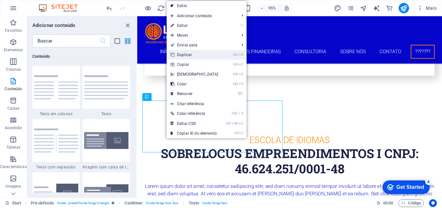
click at [189, 56] on link "Ctrl D Duplicar" at bounding box center [195, 55] width 56 height 10
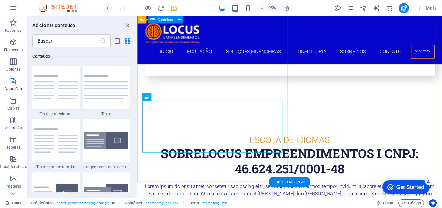
scroll to position [2678, 0]
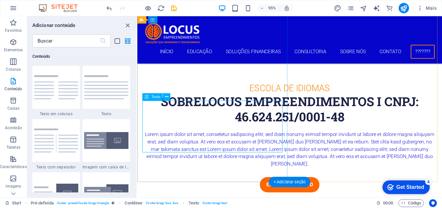
drag, startPoint x: 279, startPoint y: 195, endPoint x: 192, endPoint y: 133, distance: 106.4
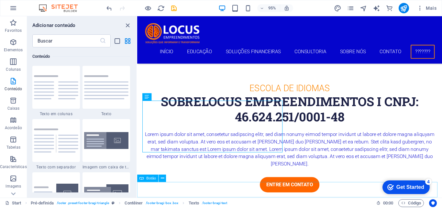
drag, startPoint x: 282, startPoint y: 194, endPoint x: 218, endPoint y: 120, distance: 97.3
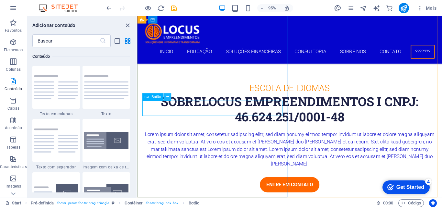
click at [167, 96] on icon at bounding box center [167, 97] width 3 height 6
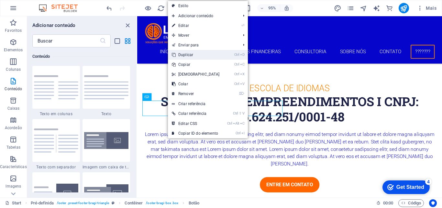
click at [187, 54] on link "Ctrl D Duplicar" at bounding box center [196, 55] width 56 height 10
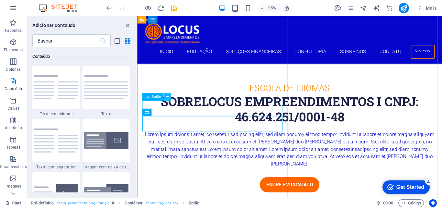
click at [168, 96] on icon at bounding box center [167, 97] width 3 height 6
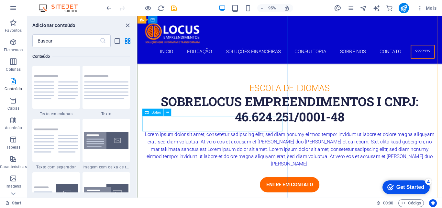
scroll to position [2694, 0]
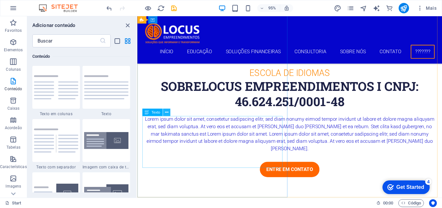
click at [167, 111] on icon at bounding box center [166, 112] width 3 height 6
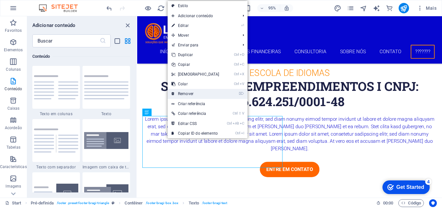
click at [189, 95] on link "⌦ Remover" at bounding box center [196, 94] width 56 height 10
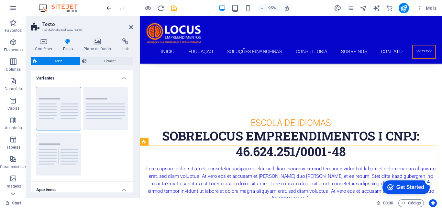
scroll to position [2703, 0]
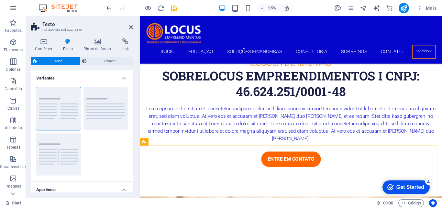
click at [108, 8] on icon "undo" at bounding box center [109, 8] width 7 height 7
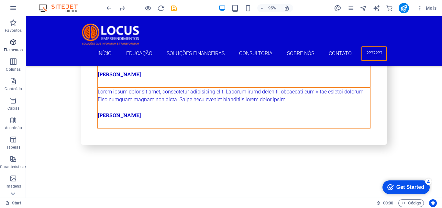
scroll to position [2649, 0]
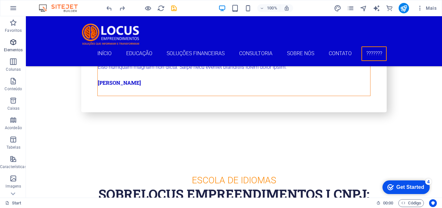
click at [13, 44] on icon "button" at bounding box center [13, 42] width 8 height 8
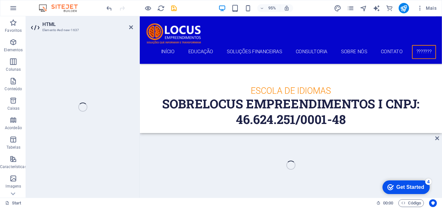
scroll to position [2658, 0]
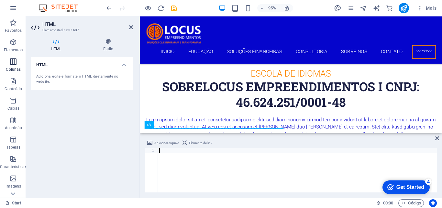
click at [110, 6] on icon "undo" at bounding box center [109, 8] width 7 height 7
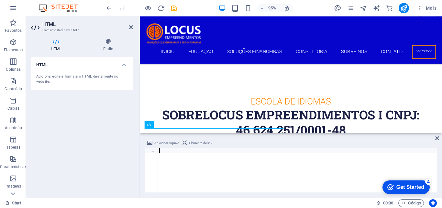
scroll to position [2649, 0]
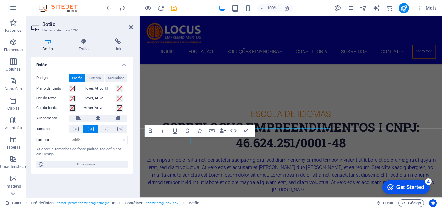
scroll to position [2648, 0]
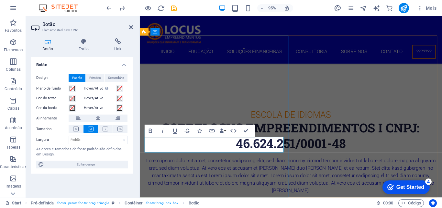
drag, startPoint x: 220, startPoint y: 168, endPoint x: 204, endPoint y: 175, distance: 16.8
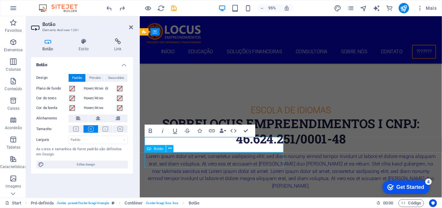
scroll to position [2640, 0]
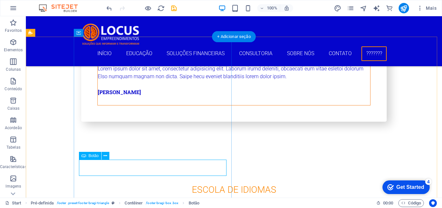
click at [119, 169] on div "H3 Banner Contêiner Barra do Menu H1 Espaçador Botão Contêiner Pré-definida Con…" at bounding box center [234, 106] width 416 height 181
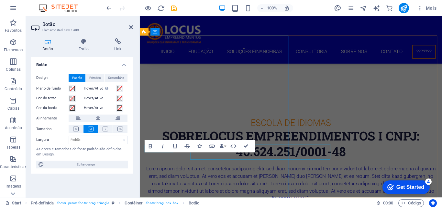
scroll to position [2648, 0]
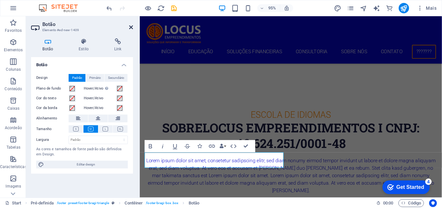
click at [129, 28] on icon at bounding box center [131, 27] width 4 height 5
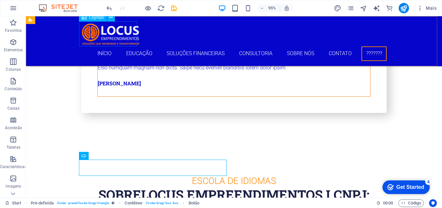
scroll to position [2640, 0]
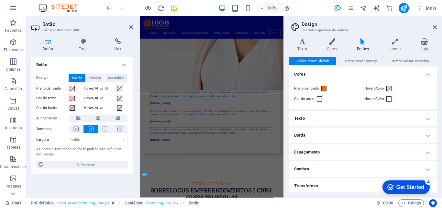
scroll to position [2611, 0]
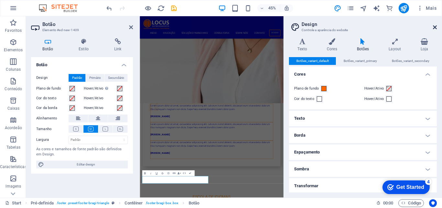
click at [436, 28] on icon at bounding box center [435, 27] width 4 height 5
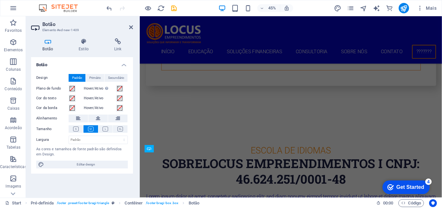
scroll to position [2648, 0]
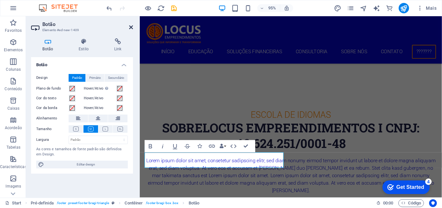
click at [130, 25] on icon at bounding box center [131, 27] width 4 height 5
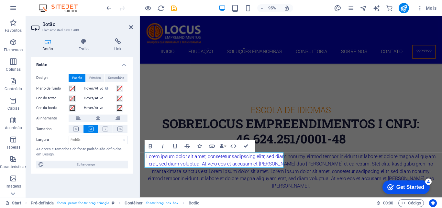
scroll to position [2640, 0]
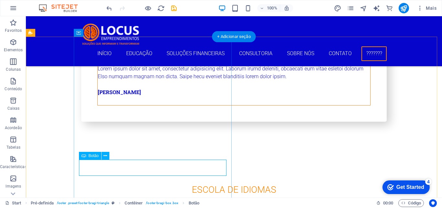
click at [96, 152] on div "Botão" at bounding box center [90, 156] width 22 height 8
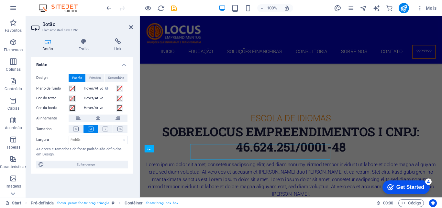
click at [99, 151] on div "As cores e tamanhos de fonte padrão são definidos em Design." at bounding box center [82, 151] width 92 height 11
click at [100, 151] on div "As cores e tamanhos de fonte padrão são definidos em Design." at bounding box center [82, 151] width 92 height 11
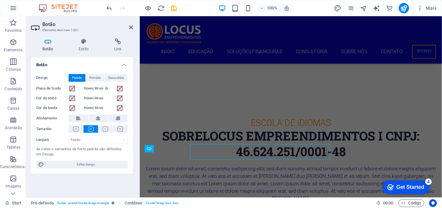
click at [100, 151] on div "As cores e tamanhos de fonte padrão são definidos em Design." at bounding box center [82, 151] width 92 height 11
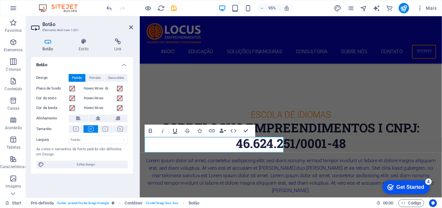
click at [177, 130] on icon "button" at bounding box center [175, 130] width 7 height 7
click at [175, 131] on icon "button" at bounding box center [175, 130] width 7 height 7
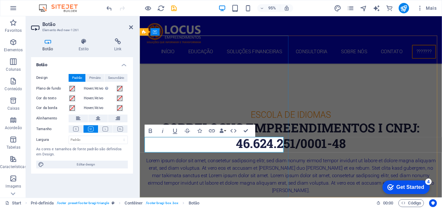
drag, startPoint x: 214, startPoint y: 192, endPoint x: 270, endPoint y: 44, distance: 157.7
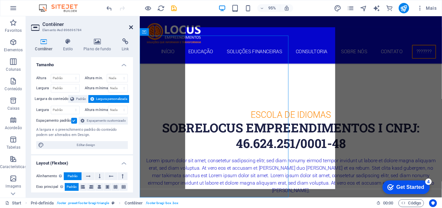
click at [130, 27] on icon at bounding box center [131, 27] width 4 height 5
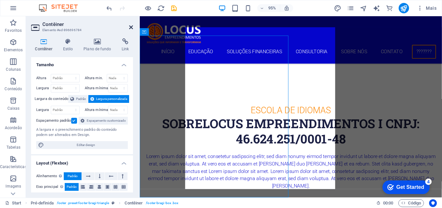
click at [244, 27] on div at bounding box center [299, 33] width 306 height 25
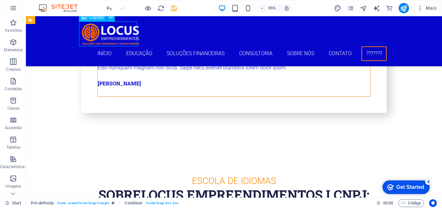
scroll to position [2640, 0]
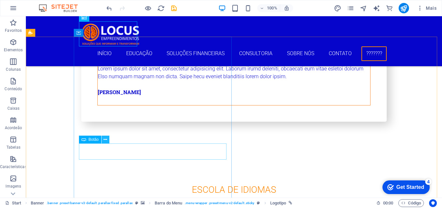
click at [106, 138] on icon at bounding box center [106, 139] width 4 height 7
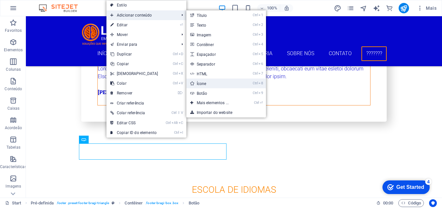
click at [204, 85] on link "Ctrl 8 Ícone" at bounding box center [215, 83] width 56 height 10
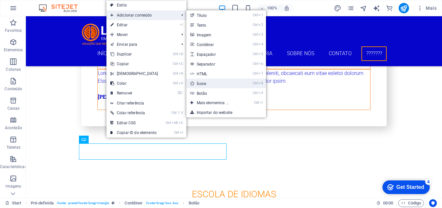
select select "xMidYMid"
select select "px"
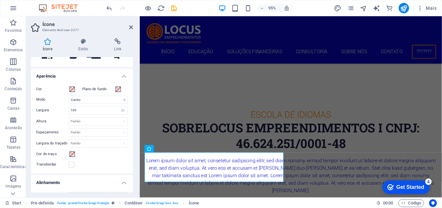
scroll to position [140, 0]
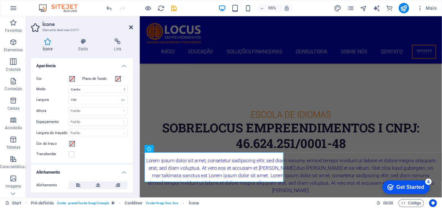
type input "po"
click at [129, 27] on icon at bounding box center [131, 27] width 4 height 5
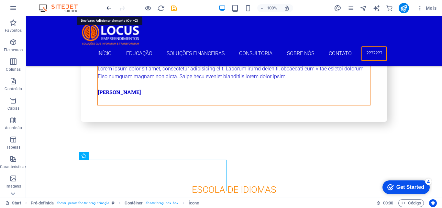
click at [107, 7] on icon "undo" at bounding box center [109, 8] width 7 height 7
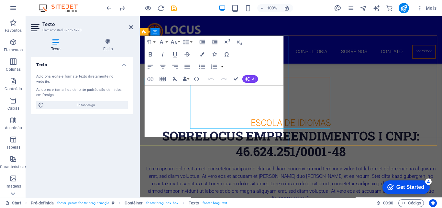
scroll to position [2648, 0]
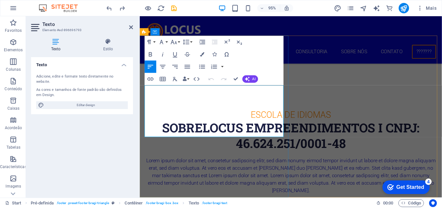
drag, startPoint x: 238, startPoint y: 136, endPoint x: 149, endPoint y: 139, distance: 88.8
drag, startPoint x: 153, startPoint y: 138, endPoint x: 234, endPoint y: 141, distance: 81.0
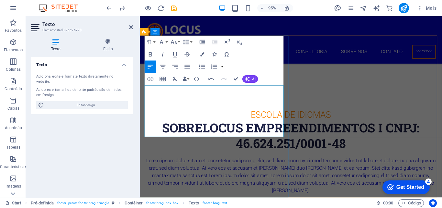
drag, startPoint x: 280, startPoint y: 186, endPoint x: 389, endPoint y: 176, distance: 109.3
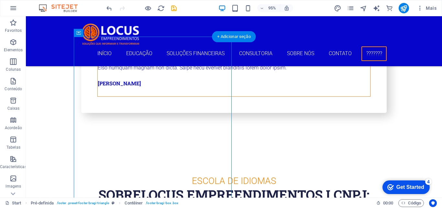
scroll to position [2640, 0]
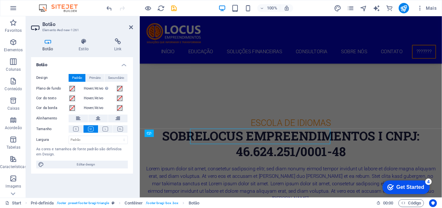
scroll to position [2648, 0]
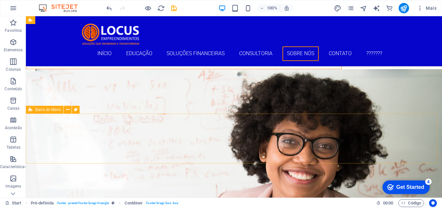
scroll to position [2163, 0]
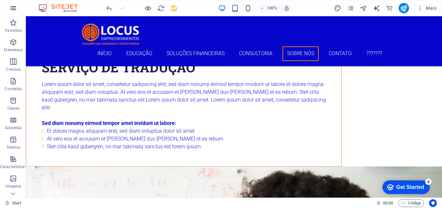
click at [15, 9] on icon "button" at bounding box center [13, 8] width 8 height 8
click at [14, 8] on icon "button" at bounding box center [13, 8] width 8 height 8
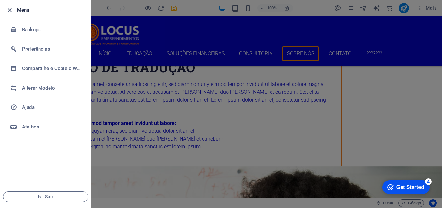
click at [8, 10] on icon "button" at bounding box center [9, 9] width 7 height 7
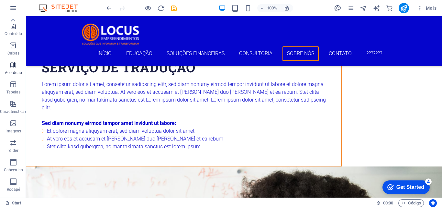
scroll to position [0, 0]
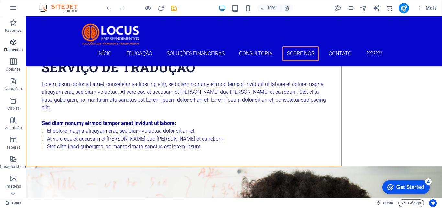
click at [14, 43] on icon "button" at bounding box center [13, 42] width 8 height 8
click at [13, 41] on icon "button" at bounding box center [13, 42] width 8 height 8
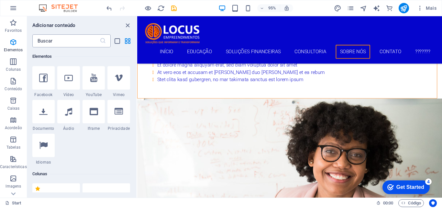
scroll to position [198, 0]
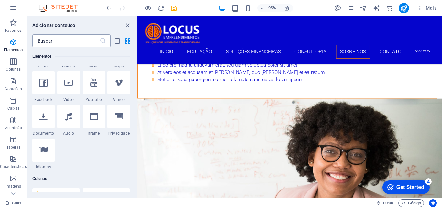
click at [62, 40] on input "text" at bounding box center [65, 40] width 67 height 13
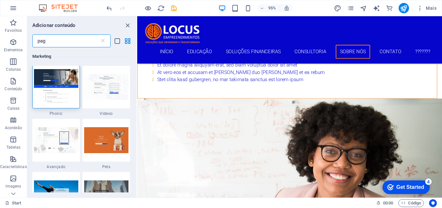
scroll to position [0, 0]
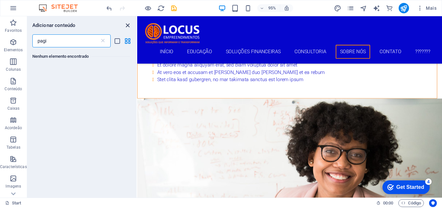
type input "pagi"
click at [127, 25] on icon "close panel" at bounding box center [127, 25] width 7 height 7
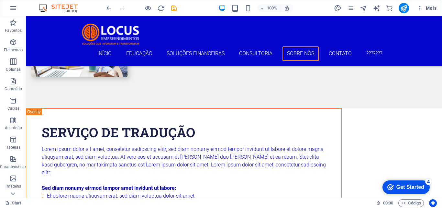
click at [431, 6] on span "Mais" at bounding box center [427, 8] width 20 height 6
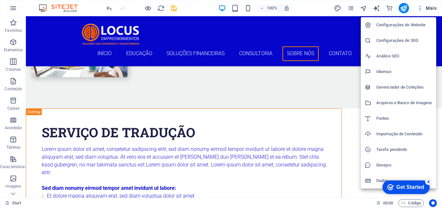
click at [95, 53] on div at bounding box center [221, 104] width 442 height 208
click at [95, 53] on div "Configurações do Website Configurações de SEO Análise SEO Idiomas Gerenciador d…" at bounding box center [221, 106] width 442 height 204
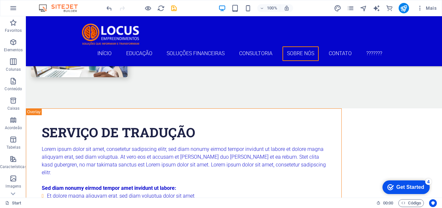
drag, startPoint x: 121, startPoint y: 69, endPoint x: 100, endPoint y: 52, distance: 27.7
click at [100, 52] on nav "Início Educação Soluções Financeiras Consultoria Sobre Nós Contato ???????" at bounding box center [234, 53] width 306 height 15
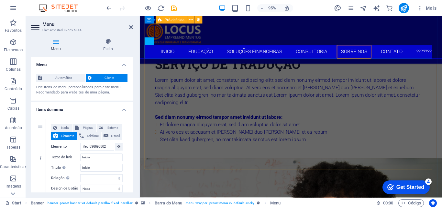
scroll to position [2107, 0]
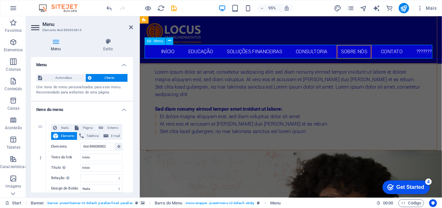
click at [197, 53] on nav "Início Educação Soluções Financeiras Consultoria Sobre Nós Contato ???????" at bounding box center [299, 53] width 306 height 15
click at [131, 27] on icon at bounding box center [131, 27] width 4 height 5
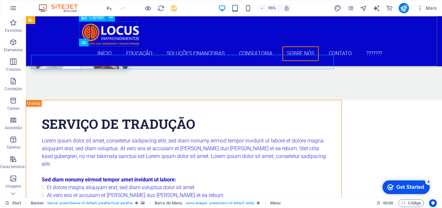
scroll to position [2099, 0]
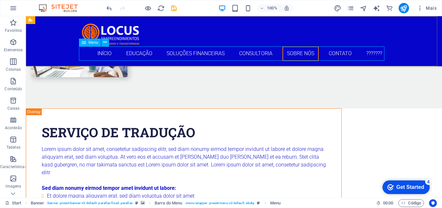
click at [143, 52] on nav "Início Educação Soluções Financeiras Consultoria Sobre Nós Contato ???????" at bounding box center [234, 53] width 306 height 15
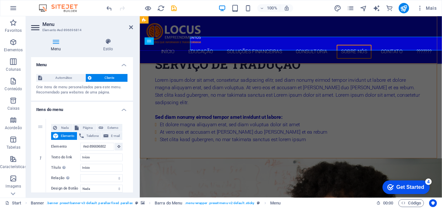
scroll to position [2107, 0]
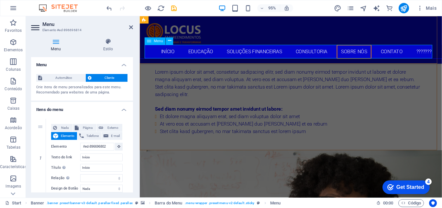
click at [206, 52] on nav "Início Educação Soluções Financeiras Consultoria Sobre Nós Contato ???????" at bounding box center [299, 53] width 306 height 15
click at [132, 28] on icon at bounding box center [131, 27] width 4 height 5
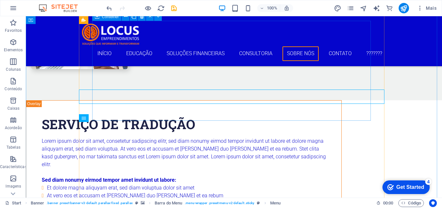
scroll to position [2034, 0]
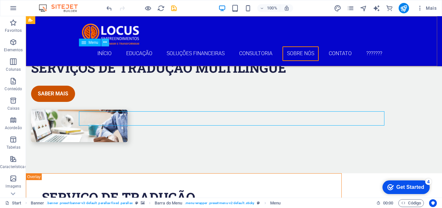
click at [104, 44] on icon at bounding box center [105, 42] width 4 height 7
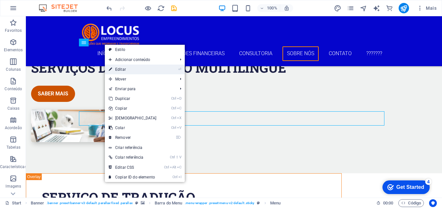
click at [121, 68] on link "⏎ Editar" at bounding box center [133, 69] width 56 height 10
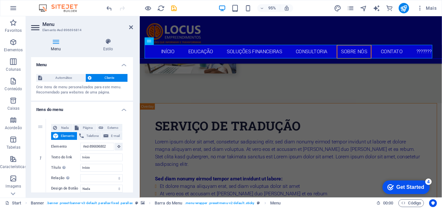
scroll to position [2043, 0]
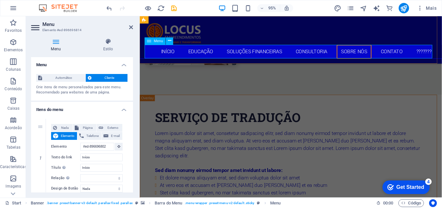
click at [197, 56] on nav "Início Educação Soluções Financeiras Consultoria Sobre Nós Contato ???????" at bounding box center [299, 53] width 306 height 15
click at [170, 40] on icon at bounding box center [169, 41] width 3 height 6
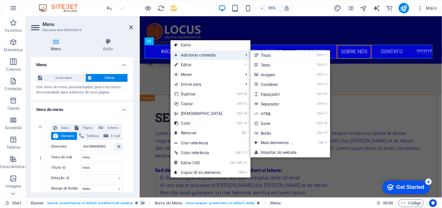
click at [193, 53] on span "Adicionar conteúdo" at bounding box center [206, 55] width 70 height 10
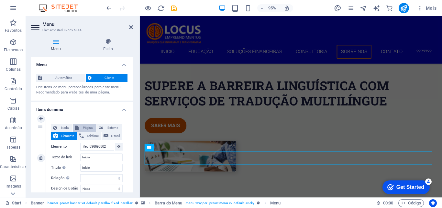
scroll to position [1951, 0]
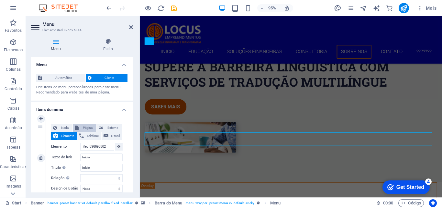
click at [83, 125] on span "Página" at bounding box center [88, 128] width 14 height 8
select select
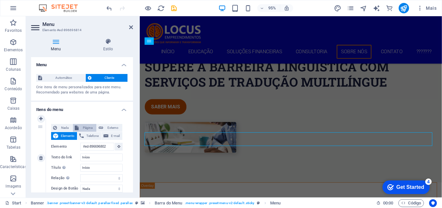
select select
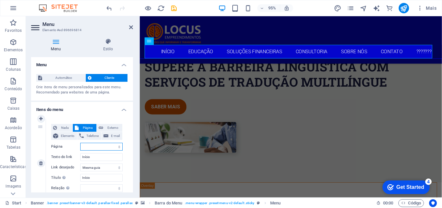
click at [118, 146] on select "Start" at bounding box center [101, 146] width 42 height 8
click at [111, 46] on h4 "Estilo" at bounding box center [108, 45] width 50 height 14
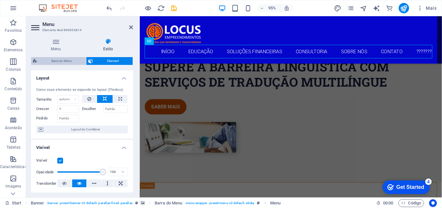
click at [68, 62] on span "Barra do Menu" at bounding box center [61, 61] width 45 height 8
select select "rem"
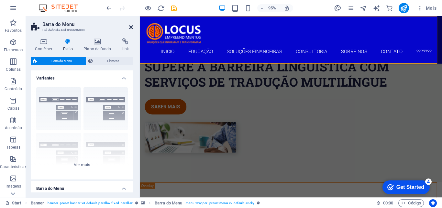
click at [130, 26] on icon at bounding box center [131, 27] width 4 height 5
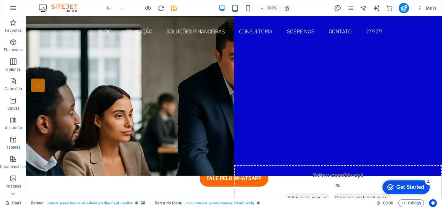
scroll to position [0, 0]
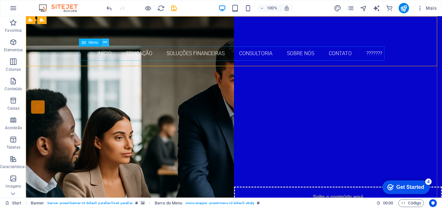
click at [104, 44] on icon at bounding box center [105, 42] width 4 height 7
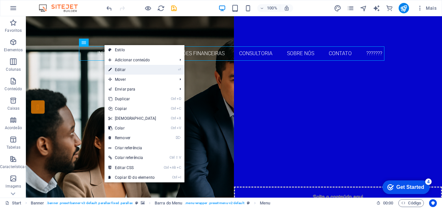
click at [120, 68] on link "⏎ Editar" at bounding box center [133, 70] width 56 height 10
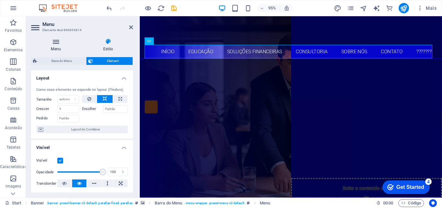
click at [59, 50] on h4 "Menu" at bounding box center [57, 45] width 52 height 14
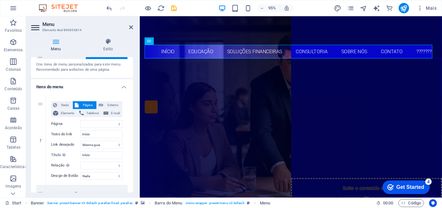
scroll to position [32, 0]
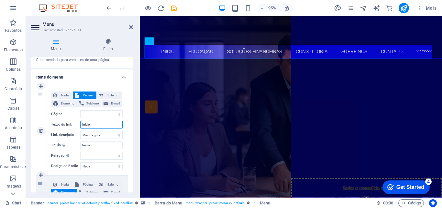
click at [112, 125] on input "Início" at bounding box center [101, 124] width 42 height 8
click at [71, 102] on span "Elemento" at bounding box center [67, 103] width 15 height 8
select select
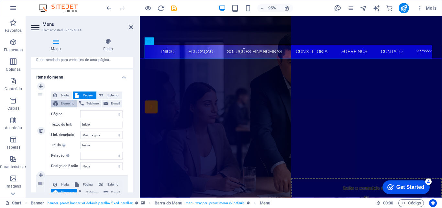
select select
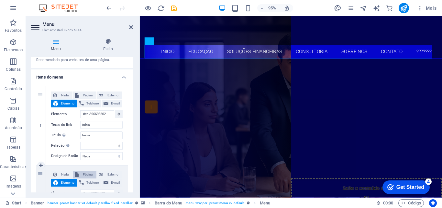
scroll to position [0, 0]
click at [87, 173] on span "Página" at bounding box center [88, 174] width 14 height 8
select select
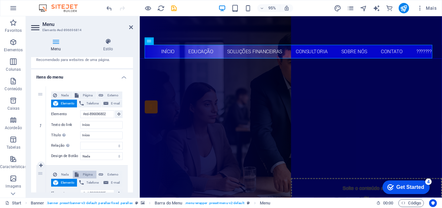
select select
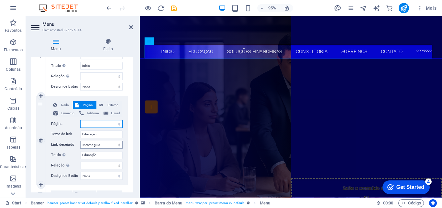
scroll to position [102, 0]
click at [106, 144] on select "Nova guia Mesma guia Sobreposição" at bounding box center [101, 144] width 42 height 8
click at [133, 27] on icon at bounding box center [131, 27] width 4 height 5
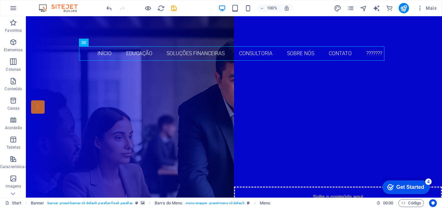
click at [69, 9] on img at bounding box center [61, 8] width 49 height 8
click at [14, 8] on icon "button" at bounding box center [13, 8] width 8 height 8
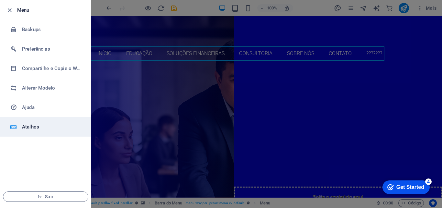
click at [32, 129] on h6 "Atalhos" at bounding box center [52, 127] width 60 height 8
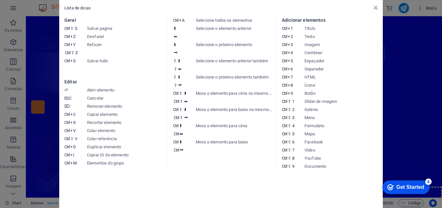
click at [376, 8] on icon at bounding box center [376, 7] width 4 height 5
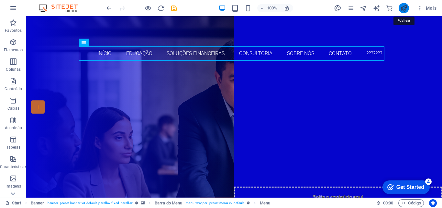
click at [403, 6] on icon "publish" at bounding box center [403, 8] width 7 height 7
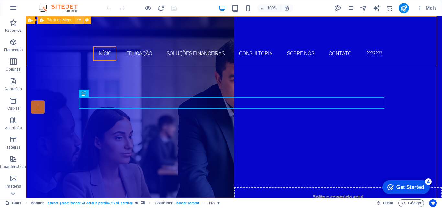
click at [79, 20] on icon at bounding box center [79, 20] width 4 height 7
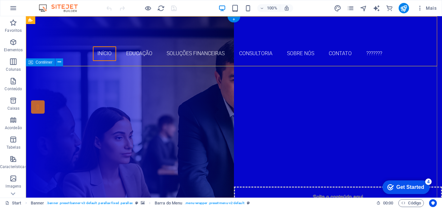
click at [41, 93] on div "Soluções para Hoje, Formação para Sempre Educação, crédito e consultoria com at…" at bounding box center [234, 152] width 416 height 173
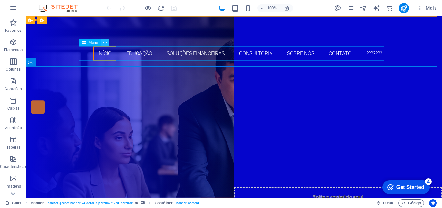
click at [105, 43] on icon at bounding box center [105, 42] width 4 height 7
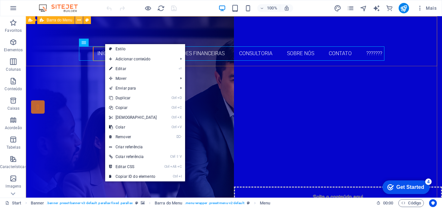
click at [79, 21] on icon at bounding box center [79, 20] width 4 height 7
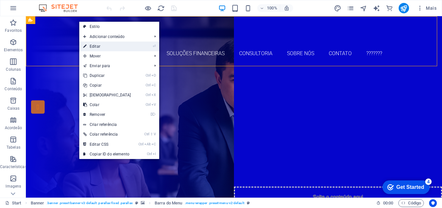
drag, startPoint x: 104, startPoint y: 44, endPoint x: 9, endPoint y: 137, distance: 132.3
click at [104, 44] on link "⏎ Editar" at bounding box center [107, 46] width 56 height 10
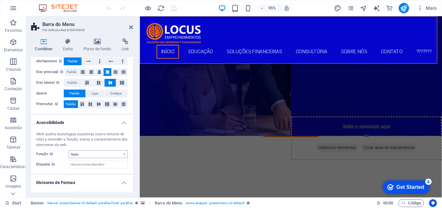
scroll to position [124, 0]
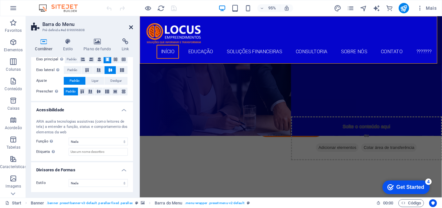
drag, startPoint x: 131, startPoint y: 25, endPoint x: 105, endPoint y: 9, distance: 30.8
click at [131, 25] on icon at bounding box center [131, 27] width 4 height 5
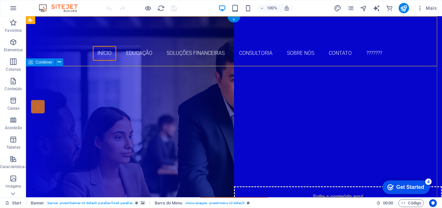
scroll to position [0, 0]
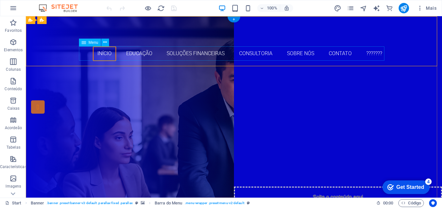
click at [131, 54] on nav "Início Educação Soluções Financeiras Consultoria Sobre Nós Contato ???????" at bounding box center [234, 53] width 306 height 15
click at [152, 53] on nav "Início Educação Soluções Financeiras Consultoria Sobre Nós Contato ???????" at bounding box center [234, 53] width 306 height 15
select select
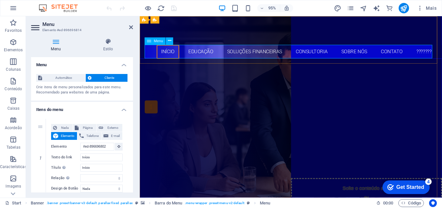
click at [312, 51] on nav "Início Educação Soluções Financeiras Consultoria Sobre Nós Contato ???????" at bounding box center [299, 53] width 306 height 15
drag, startPoint x: 312, startPoint y: 51, endPoint x: 339, endPoint y: 51, distance: 26.2
click at [313, 51] on nav "Início Educação Soluções Financeiras Consultoria Sobre Nós Contato ???????" at bounding box center [299, 53] width 306 height 15
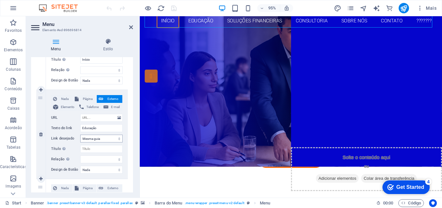
scroll to position [97, 0]
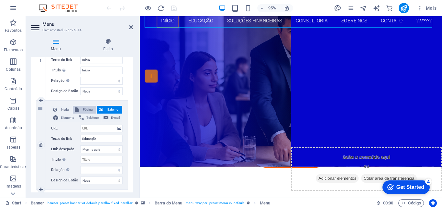
click at [90, 109] on span "Página" at bounding box center [88, 110] width 14 height 8
select select
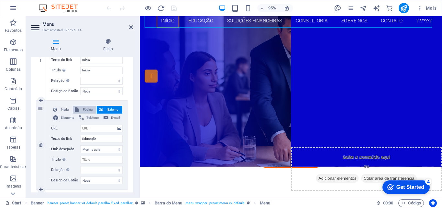
select select
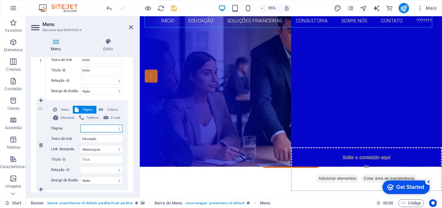
click at [100, 128] on select "Start" at bounding box center [101, 128] width 42 height 8
click at [102, 139] on input "Educação" at bounding box center [101, 139] width 42 height 8
click at [96, 127] on select "Start" at bounding box center [101, 128] width 42 height 8
click at [106, 150] on select "Nova guia Mesma guia Sobreposição" at bounding box center [101, 149] width 42 height 8
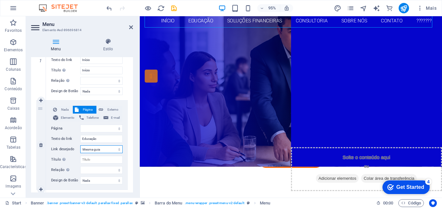
click at [106, 150] on select "Nova guia Mesma guia Sobreposição" at bounding box center [101, 149] width 42 height 8
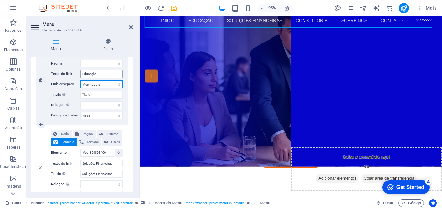
scroll to position [130, 0]
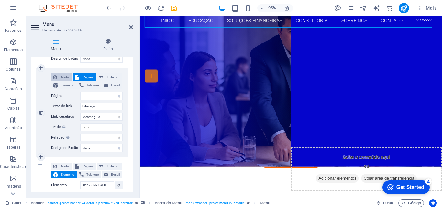
click at [65, 77] on span "Nada" at bounding box center [65, 77] width 12 height 8
select select
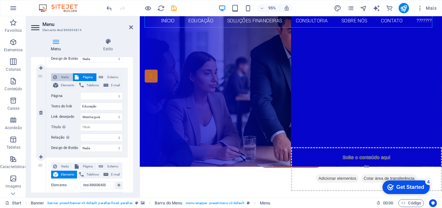
select select
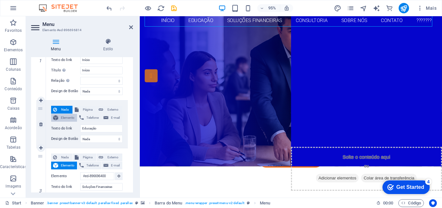
scroll to position [32, 0]
click at [67, 117] on span "Elemento" at bounding box center [67, 118] width 15 height 8
select select
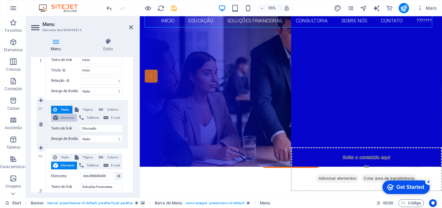
select select
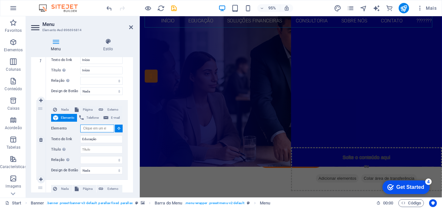
click at [103, 129] on input "Elemento" at bounding box center [97, 128] width 34 height 8
click at [118, 128] on icon at bounding box center [119, 127] width 3 height 3
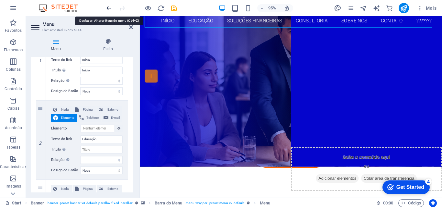
click at [108, 8] on icon "undo" at bounding box center [109, 8] width 7 height 7
select select
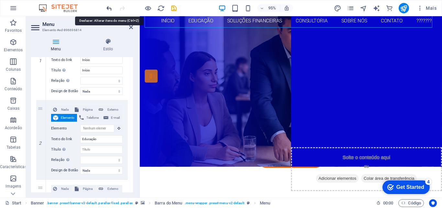
select select
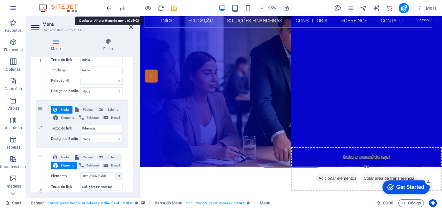
click at [109, 5] on icon "undo" at bounding box center [109, 8] width 7 height 7
select select
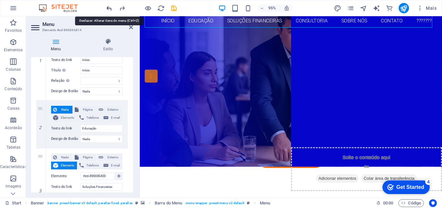
select select
click at [109, 8] on icon "undo" at bounding box center [109, 8] width 7 height 7
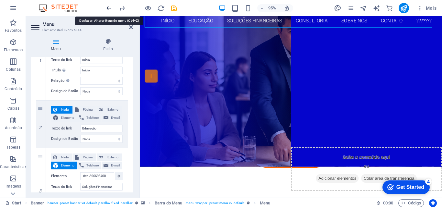
select select
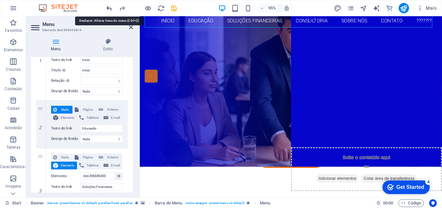
select select
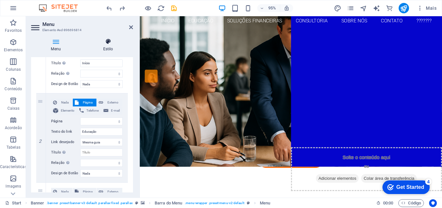
scroll to position [97, 0]
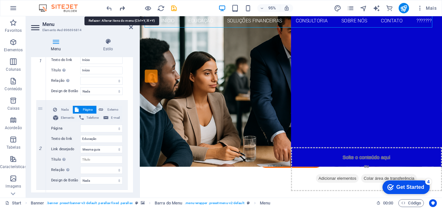
click at [122, 6] on icon "redo" at bounding box center [122, 8] width 7 height 7
select select
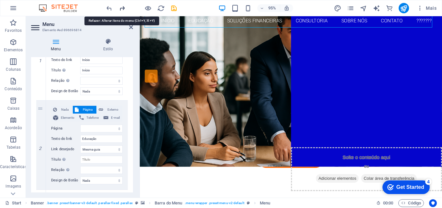
select select
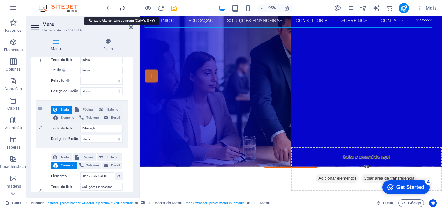
click at [122, 6] on icon "redo" at bounding box center [122, 8] width 7 height 7
select select
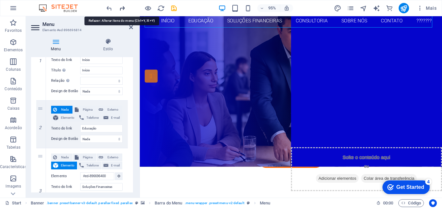
select select
click at [110, 8] on icon "undo" at bounding box center [109, 8] width 7 height 7
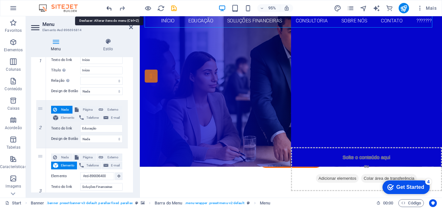
select select
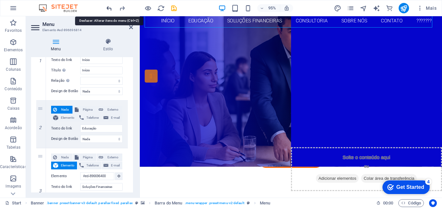
select select
click at [110, 8] on icon "undo" at bounding box center [109, 8] width 7 height 7
select select
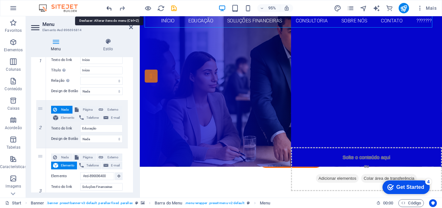
select select
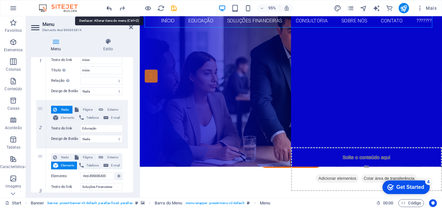
select select
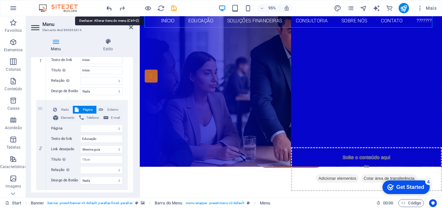
click at [108, 9] on icon "undo" at bounding box center [109, 8] width 7 height 7
select select
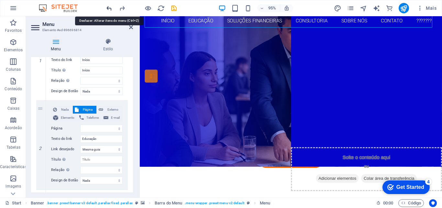
select select
click at [108, 9] on icon "undo" at bounding box center [109, 8] width 7 height 7
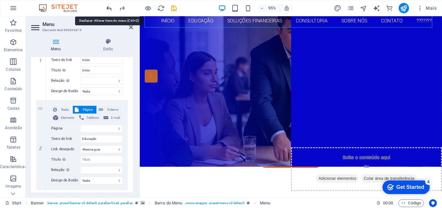
select select
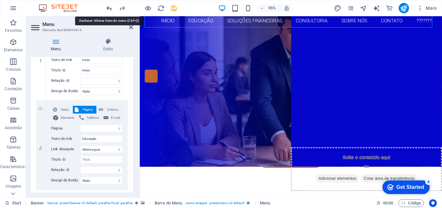
select select
click at [108, 9] on icon "undo" at bounding box center [109, 8] width 7 height 7
select select
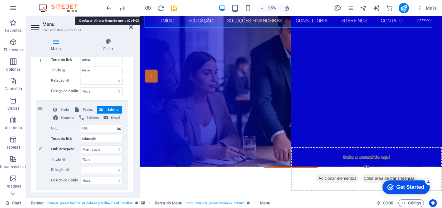
select select
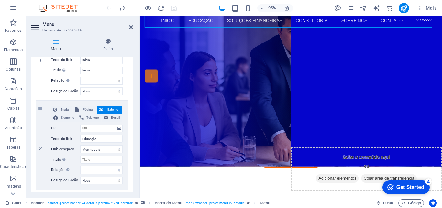
click at [108, 9] on div at bounding box center [141, 8] width 73 height 10
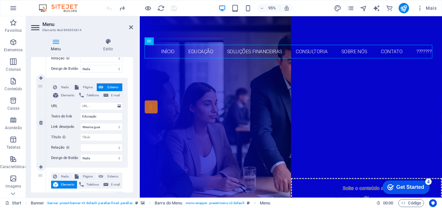
scroll to position [130, 0]
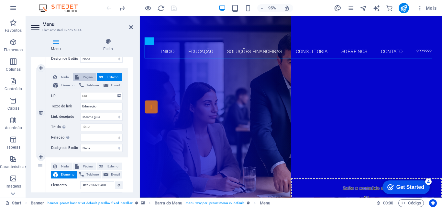
click at [85, 75] on span "Página" at bounding box center [88, 77] width 14 height 8
select select
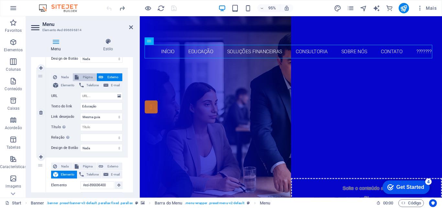
select select
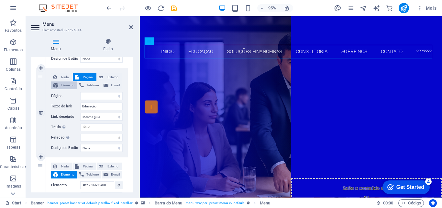
click at [73, 85] on span "Elemento" at bounding box center [67, 85] width 15 height 8
select select
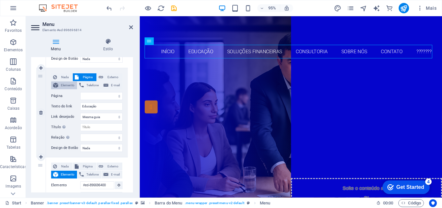
select select
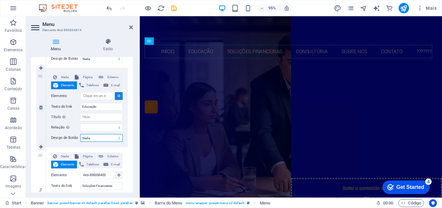
click at [97, 138] on select "Nada Padrão Primário Secundário" at bounding box center [101, 138] width 42 height 8
click at [130, 26] on icon at bounding box center [131, 27] width 4 height 5
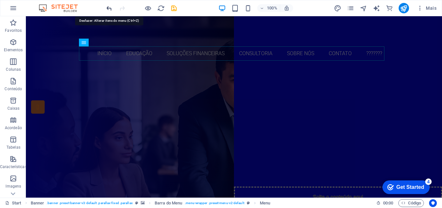
click at [110, 10] on icon "undo" at bounding box center [109, 8] width 7 height 7
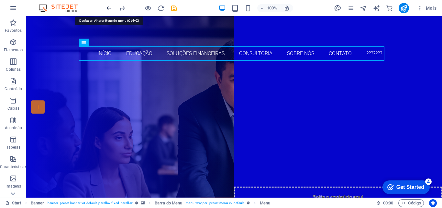
click at [110, 10] on icon "undo" at bounding box center [109, 8] width 7 height 7
click at [108, 6] on icon "undo" at bounding box center [109, 8] width 7 height 7
click at [108, 6] on div at bounding box center [141, 8] width 73 height 10
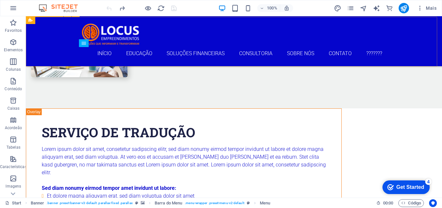
scroll to position [2034, 0]
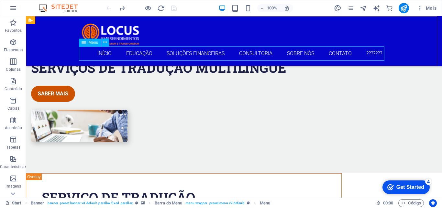
click at [137, 52] on nav "Início Educação Soluções Financeiras Consultoria Sobre Nós Contato ???????" at bounding box center [234, 53] width 306 height 15
click at [105, 41] on icon at bounding box center [105, 42] width 4 height 7
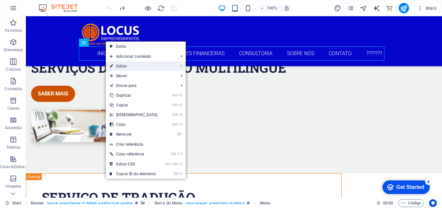
click at [121, 62] on link "⏎ Editar" at bounding box center [134, 66] width 56 height 10
select select
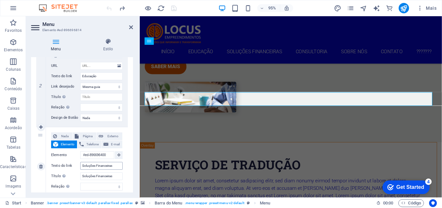
scroll to position [130, 0]
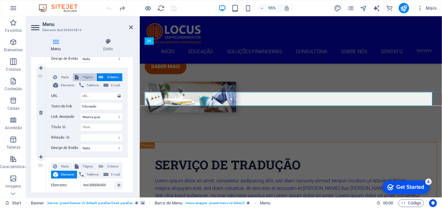
click at [87, 76] on span "Página" at bounding box center [88, 77] width 14 height 8
select select
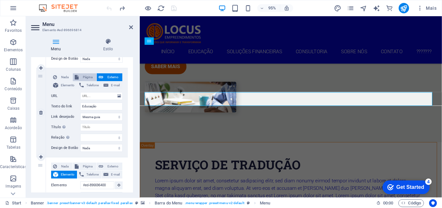
select select
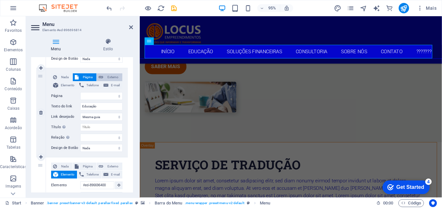
click at [111, 77] on span "Externo" at bounding box center [112, 77] width 15 height 8
select select
select select "blank"
select select
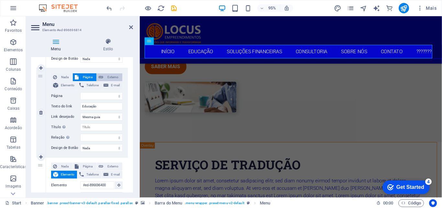
select select
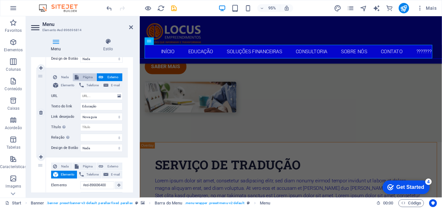
click at [88, 77] on span "Página" at bounding box center [88, 77] width 14 height 8
select select
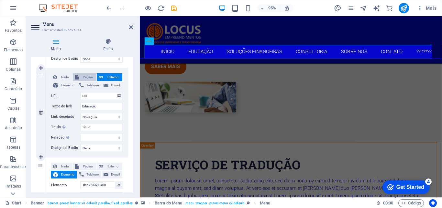
select select
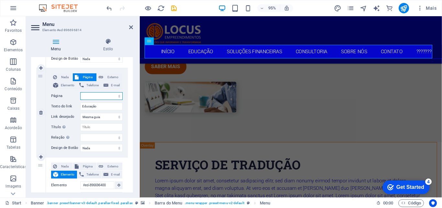
click at [88, 96] on select "Start" at bounding box center [101, 96] width 42 height 8
select select "0"
click at [80, 92] on select "Start" at bounding box center [101, 96] width 42 height 8
select select
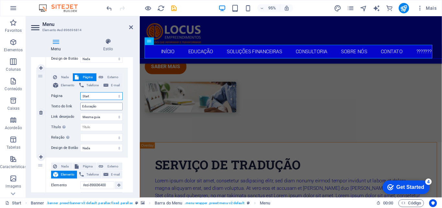
select select
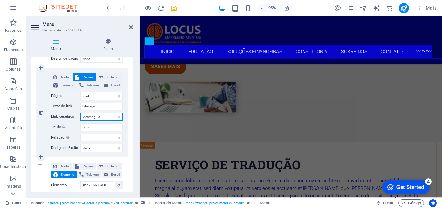
click at [113, 117] on select "Nova guia Mesma guia Sobreposição" at bounding box center [101, 117] width 42 height 8
select select "overlay"
click at [80, 113] on select "Nova guia Mesma guia Sobreposição" at bounding box center [101, 117] width 42 height 8
select select
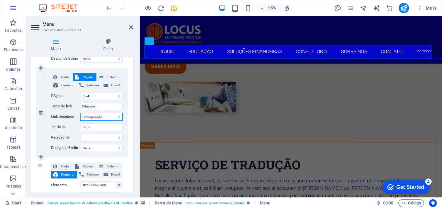
select select
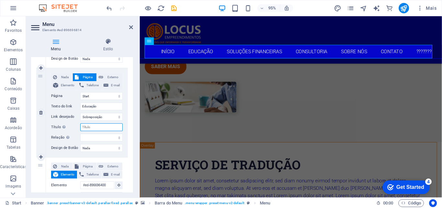
click at [98, 130] on input "Título A descrição adicional do link não deve ser igual ao texto do link. O tít…" at bounding box center [101, 127] width 42 height 8
type input "ttttt"
select select
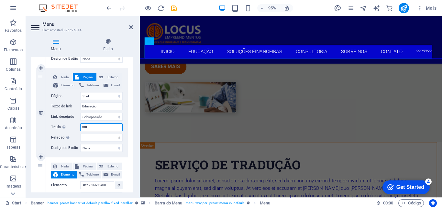
select select
type input "ttttt"
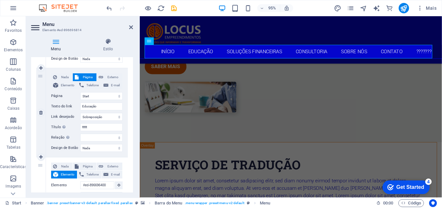
click at [124, 119] on div "Nada Página Externo Elemento Telefone E-mail Página Start Elemento URL Telefone…" at bounding box center [87, 112] width 82 height 89
drag, startPoint x: 96, startPoint y: 126, endPoint x: 74, endPoint y: 128, distance: 21.5
click at [74, 128] on div "Título A descrição adicional do link não deve ser igual ao texto do link. O tít…" at bounding box center [87, 127] width 72 height 8
click at [108, 8] on icon "undo" at bounding box center [109, 8] width 7 height 7
select select
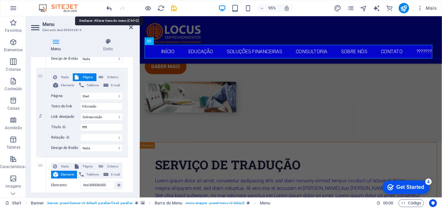
select select
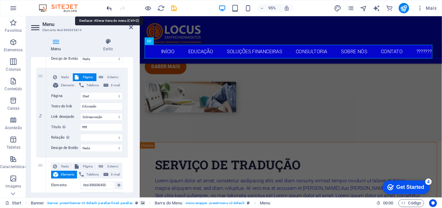
select select
click at [108, 8] on icon "undo" at bounding box center [109, 8] width 7 height 7
select select
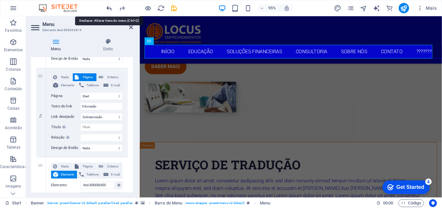
select select
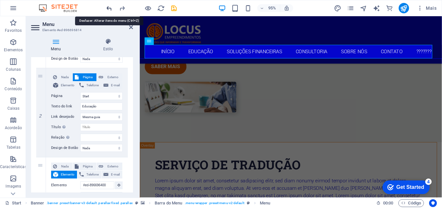
click at [108, 8] on icon "undo" at bounding box center [109, 8] width 7 height 7
select select
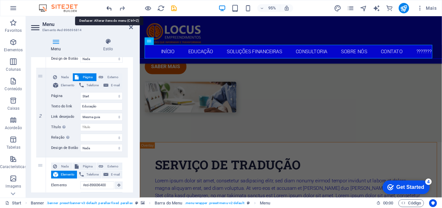
select select
click at [108, 8] on icon "undo" at bounding box center [109, 8] width 7 height 7
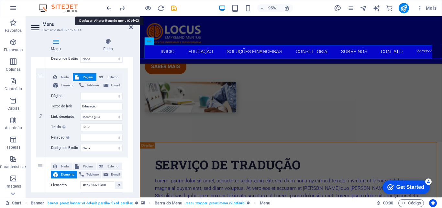
select select
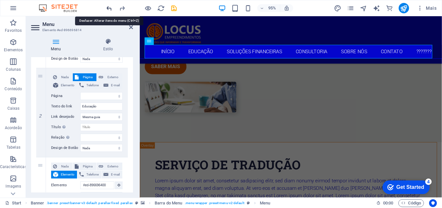
select select
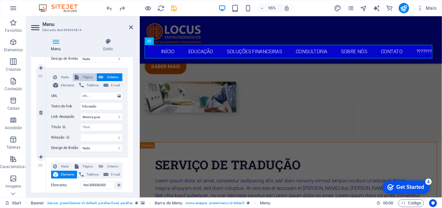
click at [81, 76] on span "Página" at bounding box center [88, 77] width 14 height 8
select select
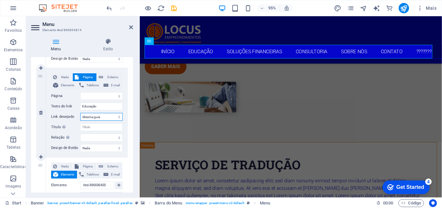
click at [93, 116] on select "Nova guia Mesma guia Sobreposição" at bounding box center [101, 117] width 42 height 8
click at [92, 117] on select "Nova guia Mesma guia Sobreposição" at bounding box center [101, 117] width 42 height 8
click at [95, 117] on select "Nova guia Mesma guia Sobreposição" at bounding box center [101, 117] width 42 height 8
click at [67, 84] on span "Elemento" at bounding box center [67, 85] width 15 height 8
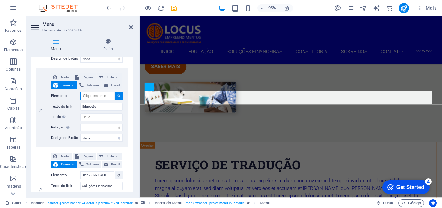
scroll to position [1943, 0]
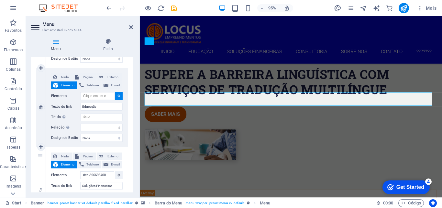
click at [116, 94] on button at bounding box center [119, 96] width 8 height 8
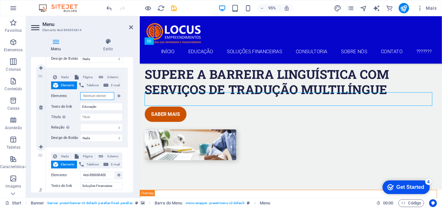
click at [98, 97] on input "Elemento" at bounding box center [97, 96] width 34 height 8
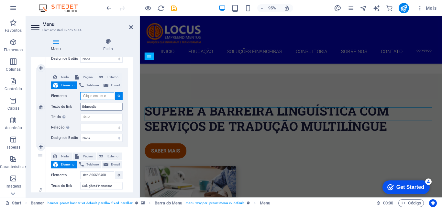
scroll to position [1893, 0]
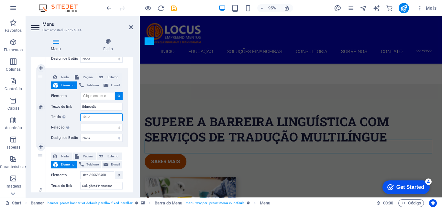
click at [103, 119] on input "Título A descrição adicional do link não deve ser igual ao texto do link. O tít…" at bounding box center [101, 117] width 42 height 8
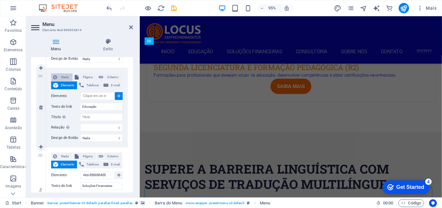
click at [62, 76] on span "Nada" at bounding box center [65, 77] width 12 height 8
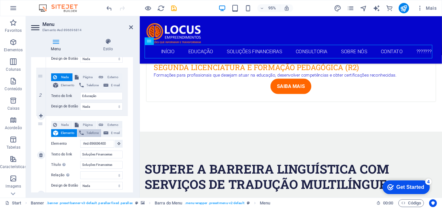
scroll to position [97, 0]
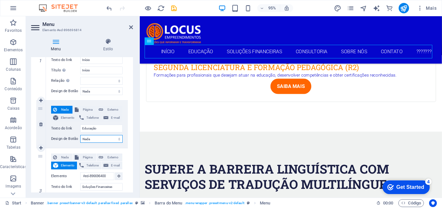
click at [110, 140] on select "Nada Padrão Primário Secundário" at bounding box center [101, 139] width 42 height 8
click at [123, 118] on div "Nada Página Externo Elemento Telefone E-mail Página Start Elemento URL Telefone…" at bounding box center [87, 123] width 82 height 47
click at [87, 111] on span "Página" at bounding box center [88, 110] width 14 height 8
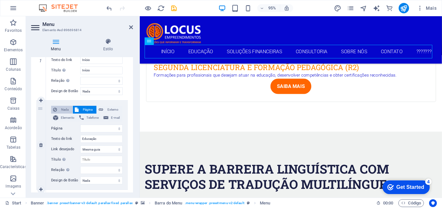
click at [67, 110] on span "Nada" at bounding box center [65, 110] width 12 height 8
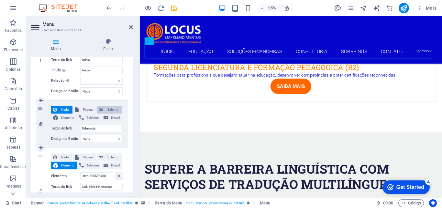
click at [112, 107] on span "Externo" at bounding box center [112, 110] width 15 height 8
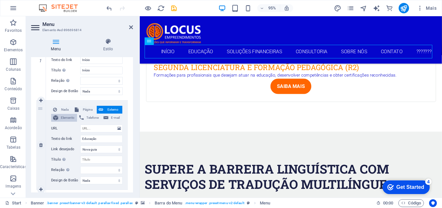
click at [64, 116] on span "Elemento" at bounding box center [67, 118] width 15 height 8
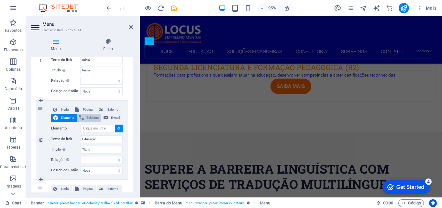
click at [87, 116] on span "Telefone" at bounding box center [93, 118] width 14 height 8
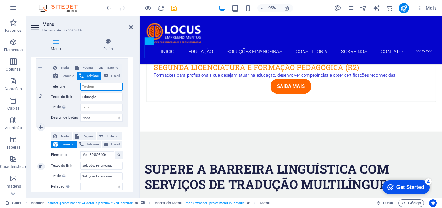
scroll to position [130, 0]
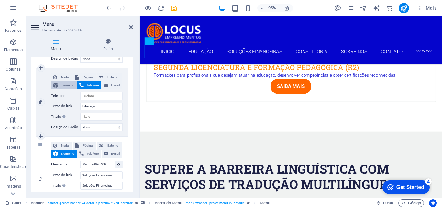
click at [65, 85] on span "Elemento" at bounding box center [67, 85] width 15 height 8
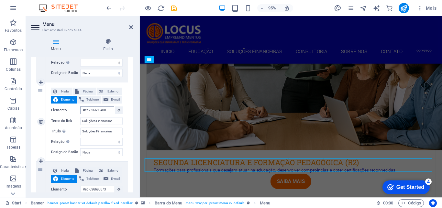
scroll to position [1282, 0]
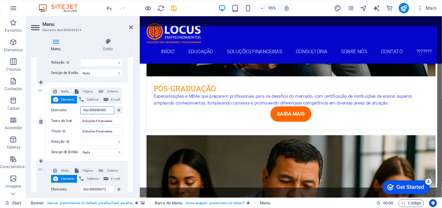
click at [94, 109] on input "#ed-896696400" at bounding box center [97, 110] width 34 height 8
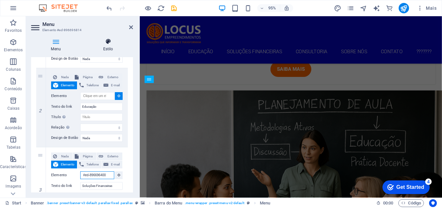
scroll to position [1594, 0]
click at [106, 10] on icon "undo" at bounding box center [109, 8] width 7 height 7
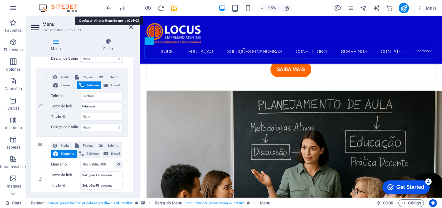
click at [107, 8] on icon "undo" at bounding box center [109, 8] width 7 height 7
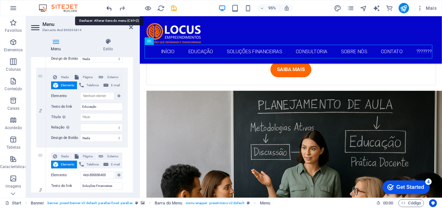
click at [109, 7] on icon "undo" at bounding box center [109, 8] width 7 height 7
click at [108, 8] on icon "undo" at bounding box center [109, 8] width 7 height 7
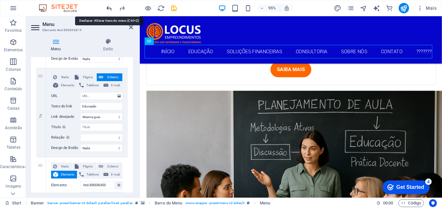
click at [108, 8] on icon "undo" at bounding box center [109, 8] width 7 height 7
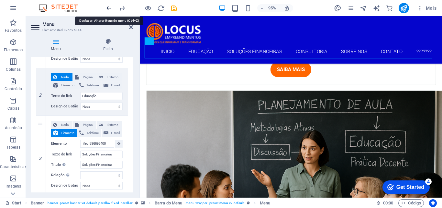
click at [108, 8] on icon "undo" at bounding box center [109, 8] width 7 height 7
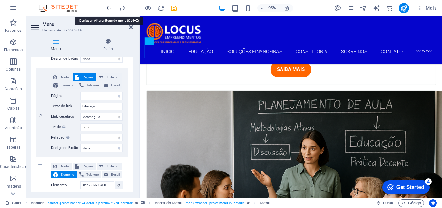
click at [108, 8] on icon "undo" at bounding box center [109, 8] width 7 height 7
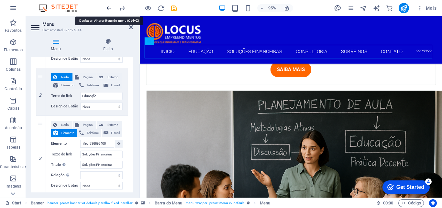
click at [108, 8] on icon "undo" at bounding box center [109, 8] width 7 height 7
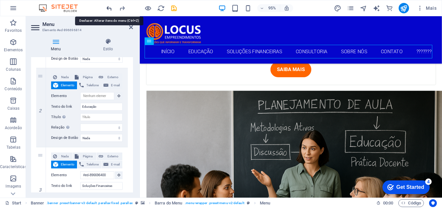
click at [108, 8] on icon "undo" at bounding box center [109, 8] width 7 height 7
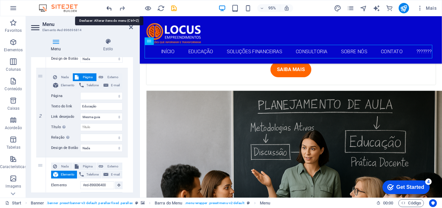
click at [108, 8] on icon "undo" at bounding box center [109, 8] width 7 height 7
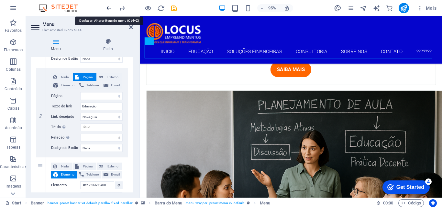
click at [108, 8] on icon "undo" at bounding box center [109, 8] width 7 height 7
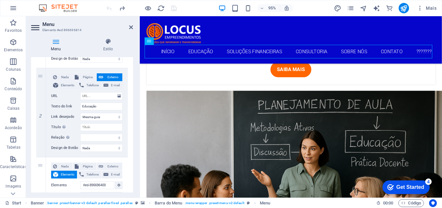
click at [108, 8] on div at bounding box center [141, 8] width 73 height 10
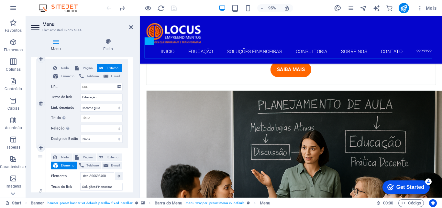
scroll to position [130, 0]
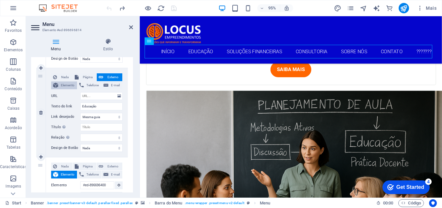
click at [70, 86] on span "Elemento" at bounding box center [67, 85] width 15 height 8
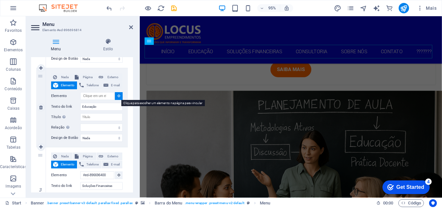
click at [117, 95] on button at bounding box center [119, 96] width 8 height 8
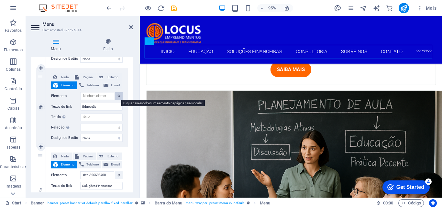
click at [118, 96] on icon at bounding box center [119, 95] width 3 height 3
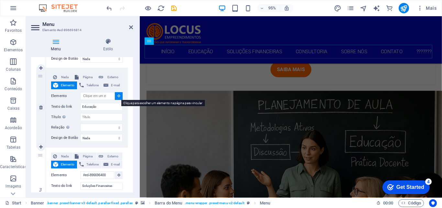
click at [118, 96] on icon at bounding box center [119, 95] width 3 height 3
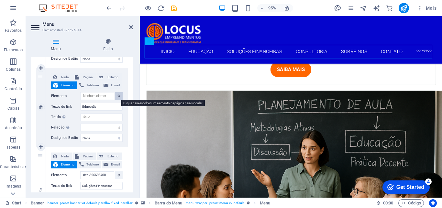
click at [118, 96] on icon at bounding box center [119, 95] width 3 height 3
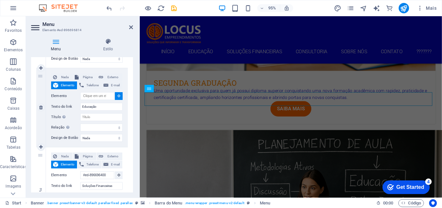
scroll to position [1544, 0]
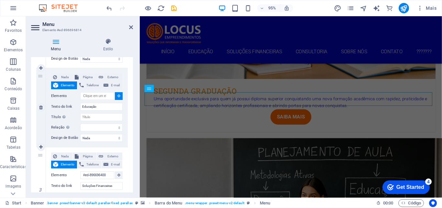
click at [98, 100] on div "Elemento" at bounding box center [87, 96] width 72 height 8
click at [97, 98] on input "Elemento" at bounding box center [97, 96] width 34 height 8
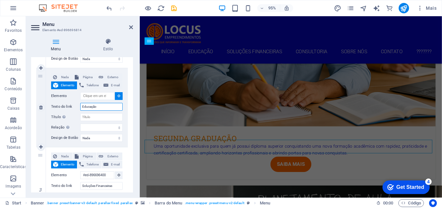
click at [115, 108] on input "Educação" at bounding box center [101, 107] width 42 height 8
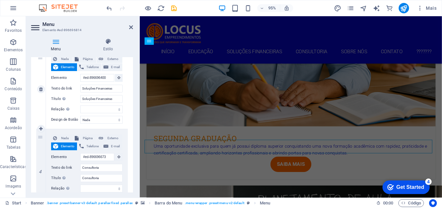
scroll to position [194, 0]
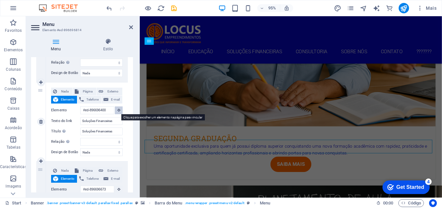
click at [118, 110] on icon at bounding box center [119, 109] width 3 height 3
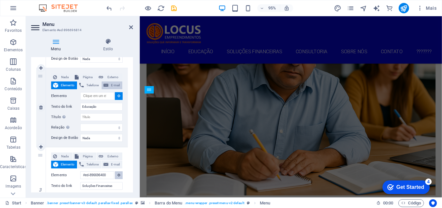
scroll to position [1396, 0]
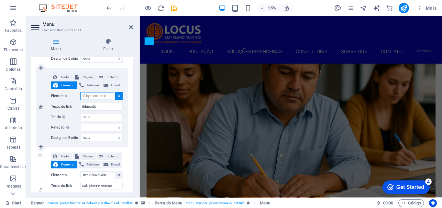
click at [94, 99] on input "Elemento" at bounding box center [97, 96] width 34 height 8
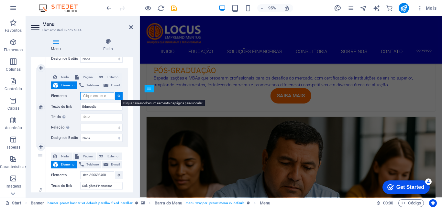
scroll to position [1296, 0]
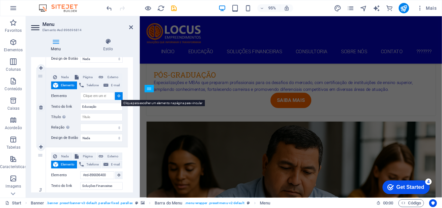
click at [118, 95] on icon at bounding box center [119, 95] width 3 height 3
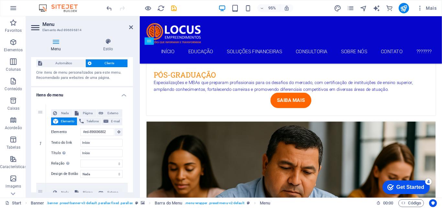
scroll to position [0, 0]
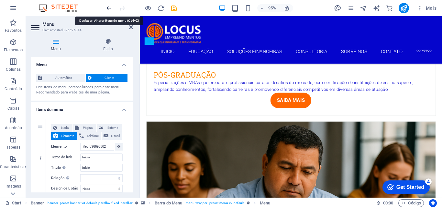
click at [107, 8] on icon "undo" at bounding box center [109, 8] width 7 height 7
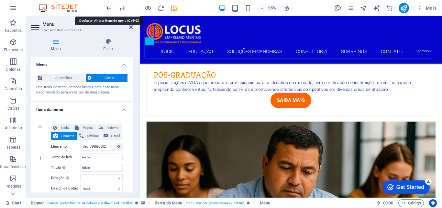
click at [107, 8] on icon "undo" at bounding box center [109, 8] width 7 height 7
click at [107, 8] on div at bounding box center [141, 8] width 73 height 10
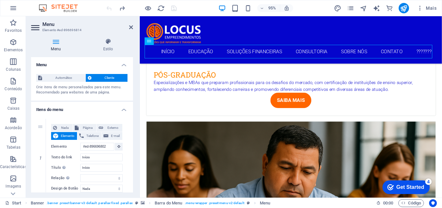
click at [107, 8] on div at bounding box center [141, 8] width 73 height 10
click at [130, 27] on icon at bounding box center [131, 27] width 4 height 5
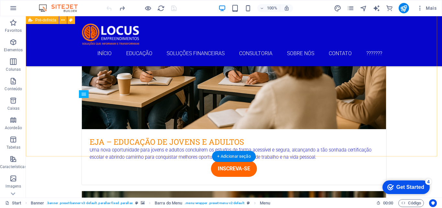
scroll to position [672, 0]
